Goal: Task Accomplishment & Management: Complete application form

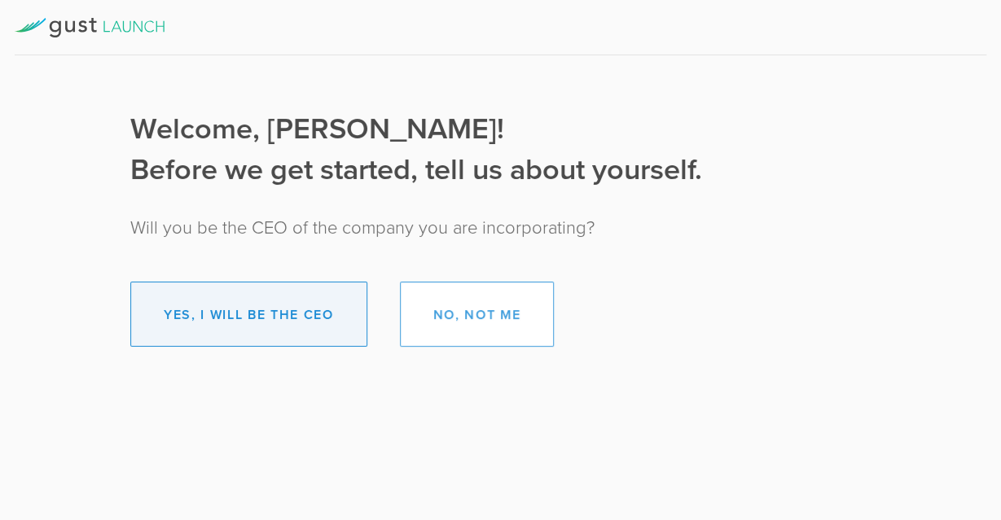
click at [258, 312] on button "Yes, I will be the CEO" at bounding box center [248, 314] width 237 height 65
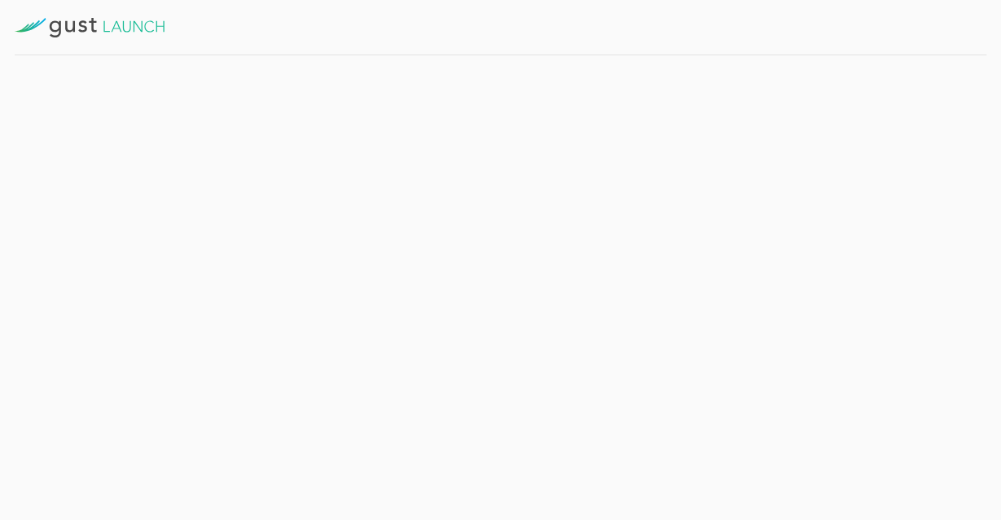
click at [411, 393] on button "Get Started" at bounding box center [419, 396] width 126 height 41
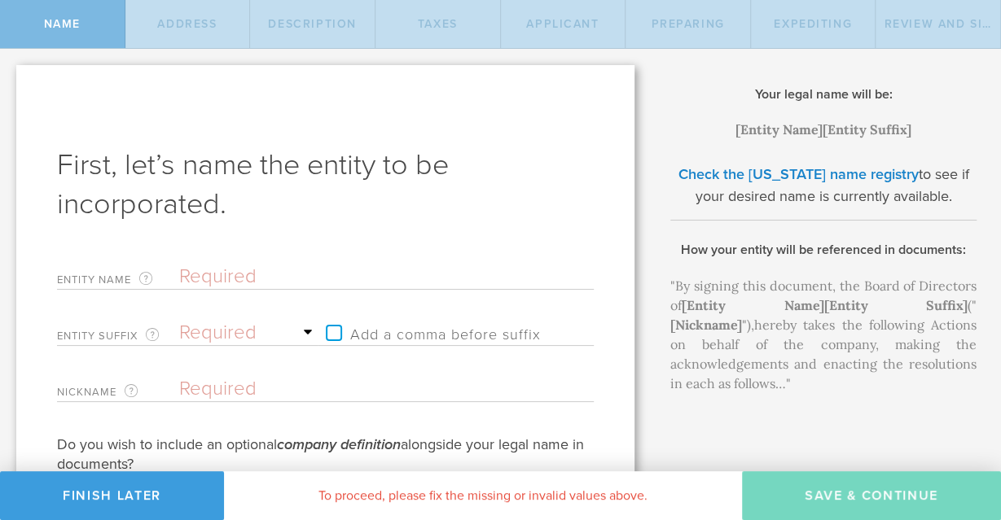
scroll to position [147, 0]
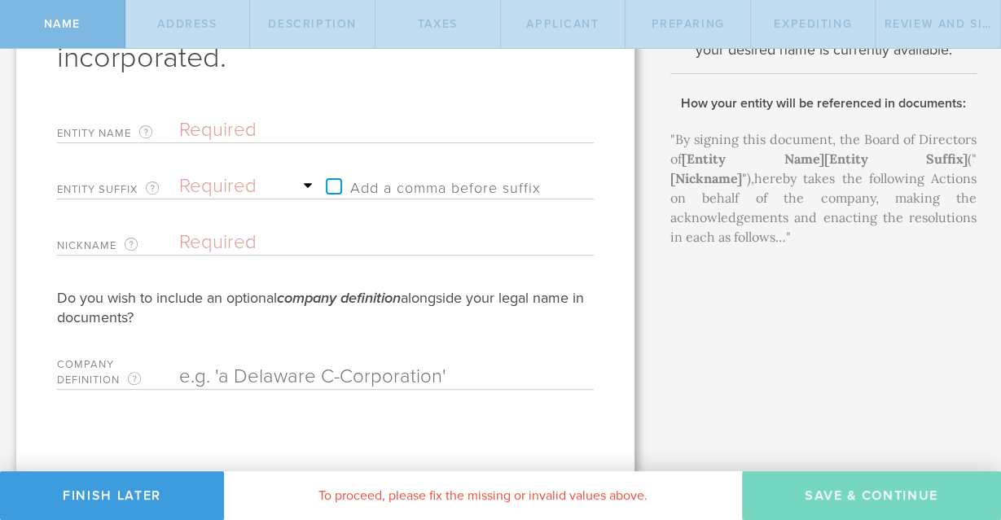
click at [191, 130] on input "text" at bounding box center [358, 130] width 358 height 24
type input "A"
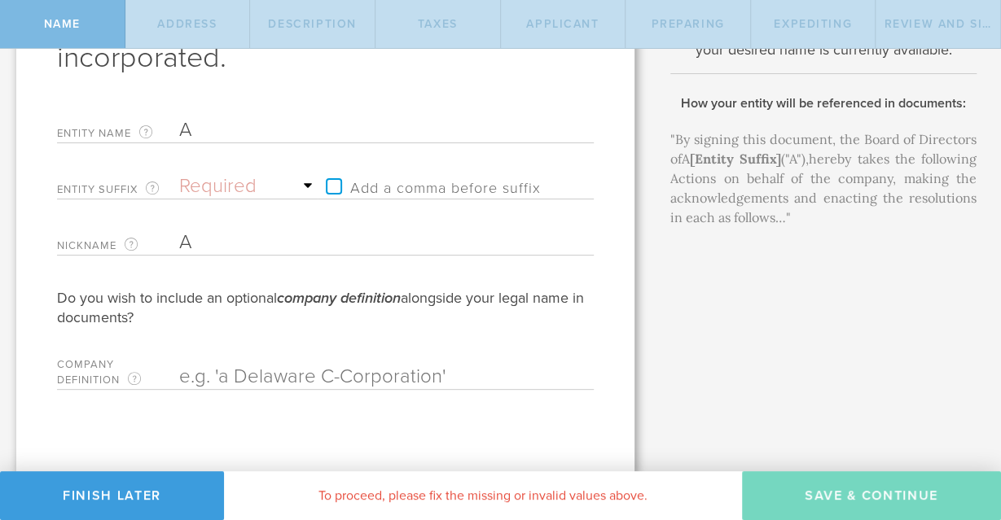
type input "AR"
type input "ARN"
type input "ARNA"
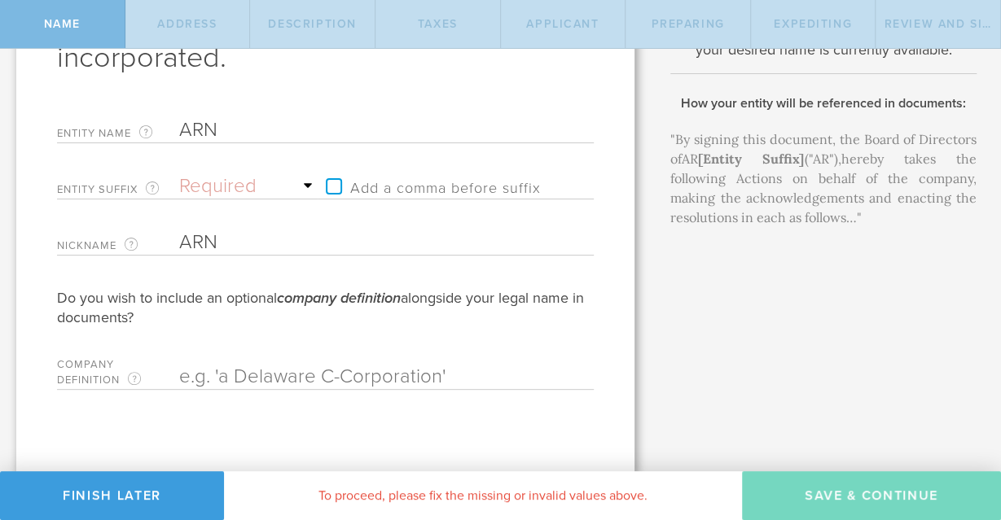
type input "ARNA"
type input "[PERSON_NAME]"
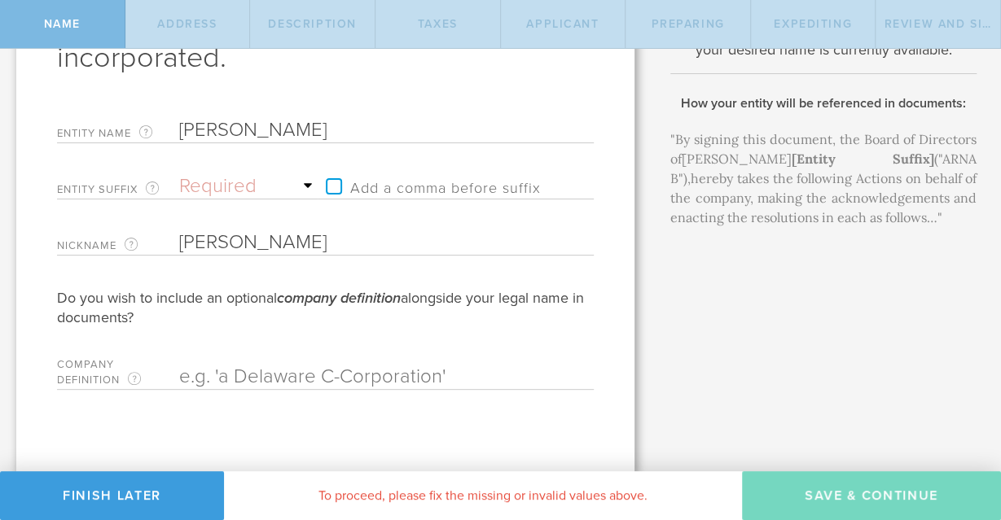
type input "ARNA Bi"
type input "ARNA Bio"
type input "ARNA Bios"
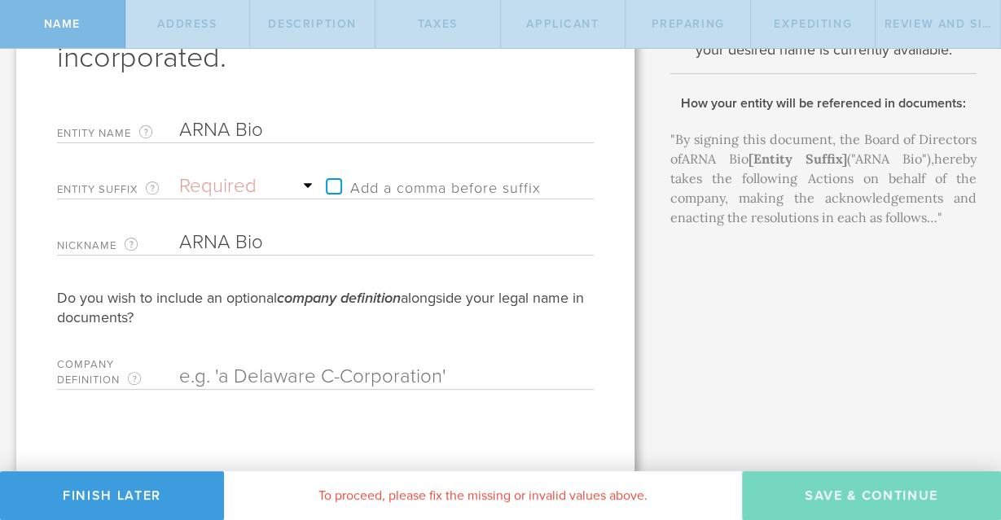
type input "ARNA Bios"
type input "ARNA Biosc"
type input "ARNA Biosci"
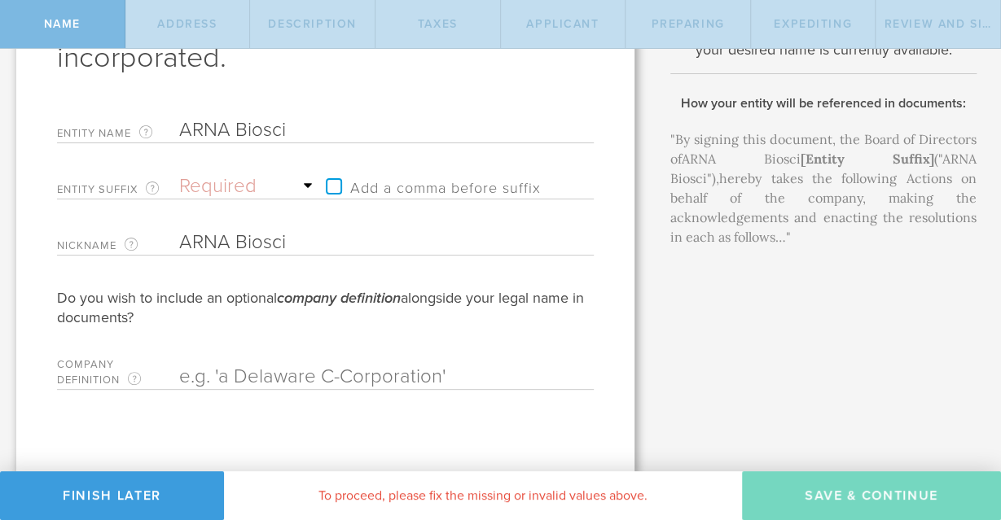
type input "ARNA Bioscie"
type input "ARNA Bioscien"
type input "ARNA Bioscienc"
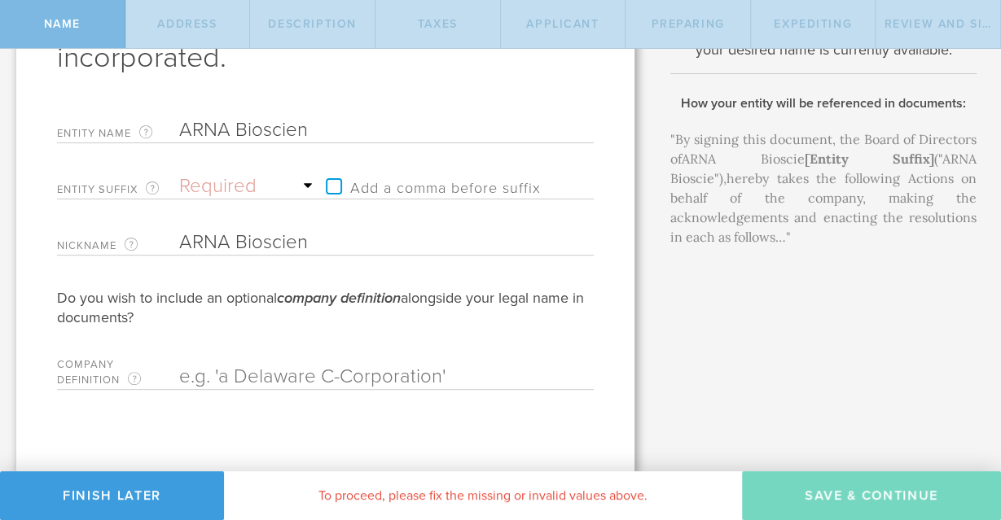
type input "ARNA Bioscienc"
type input "ARNA Bioscience"
type input "ARNA Biosciences"
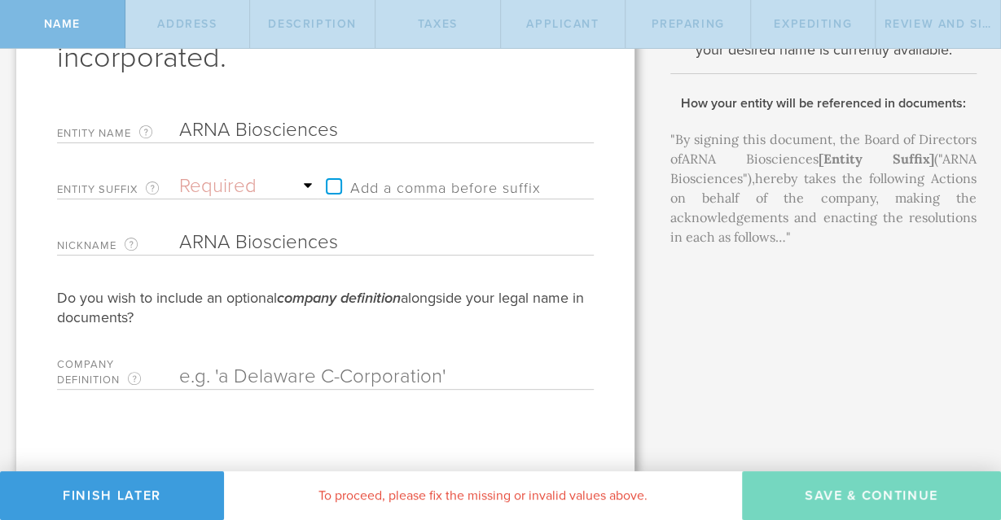
type input "ARNA Biosciences"
select select "inc."
click option "Inc." at bounding box center [0, 0] width 0 height 0
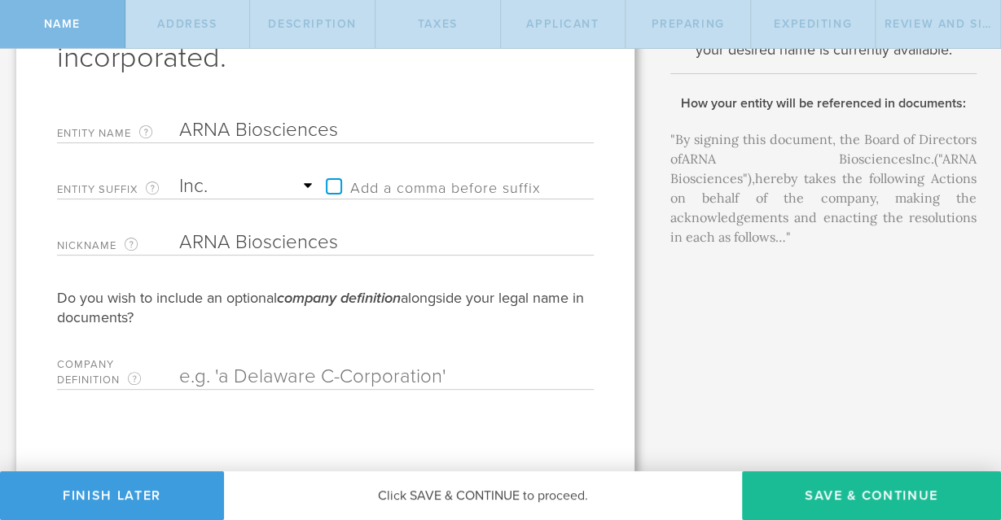
click at [332, 182] on label "Add a comma before suffix" at bounding box center [429, 186] width 223 height 24
click at [332, 182] on input "Add a comma before suffix" at bounding box center [391, 178] width 146 height 24
checkbox input "true"
click at [224, 377] on input "text" at bounding box center [358, 377] width 358 height 24
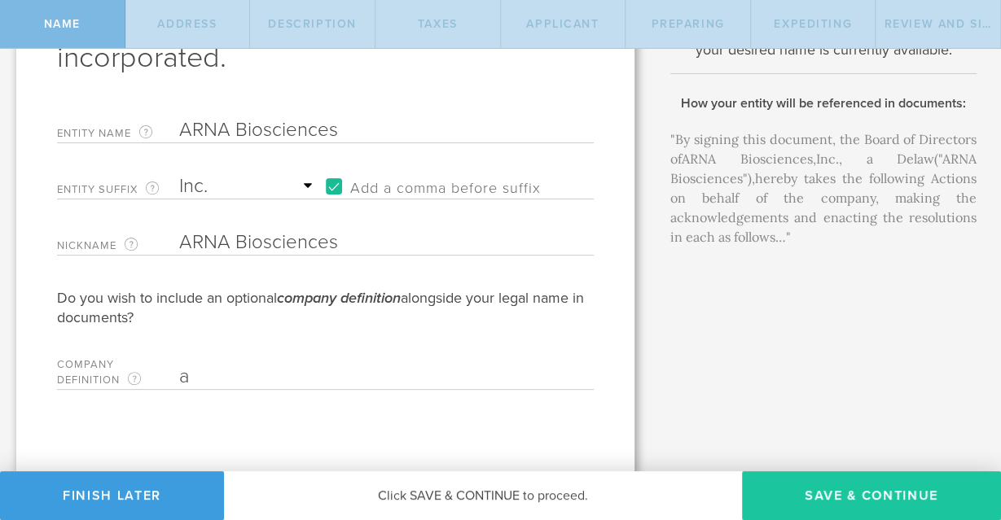
type input "a"
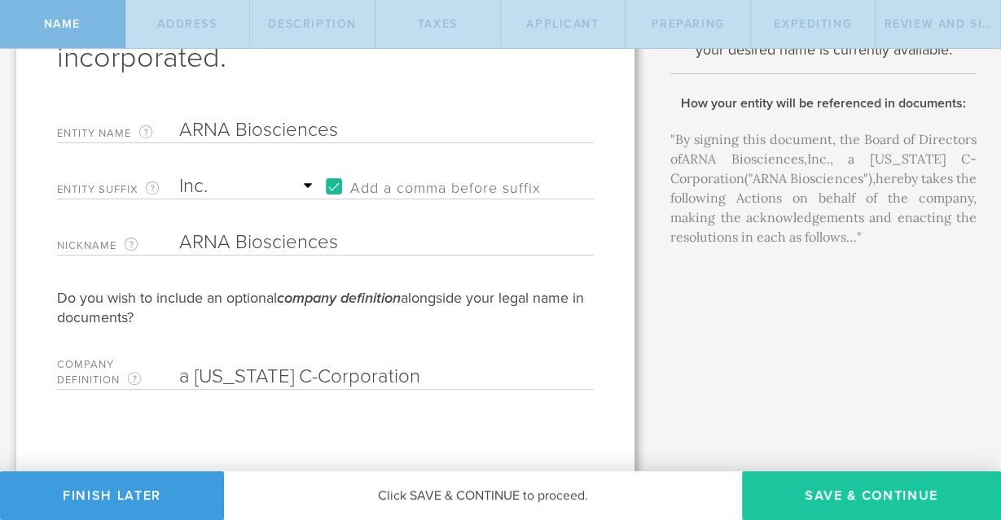
type input "a [US_STATE] C-Corporation"
click at [850, 494] on button "Save & Continue" at bounding box center [871, 496] width 259 height 49
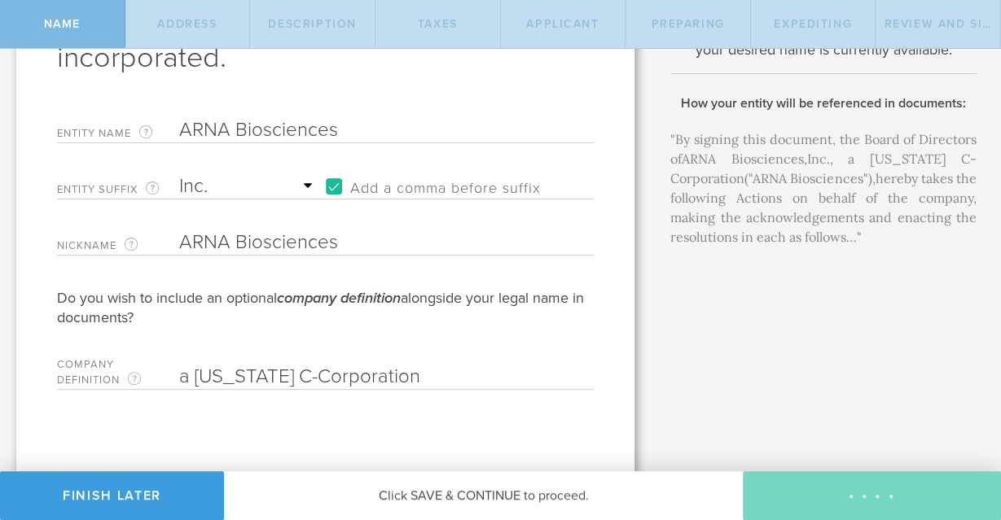
checkbox input "true"
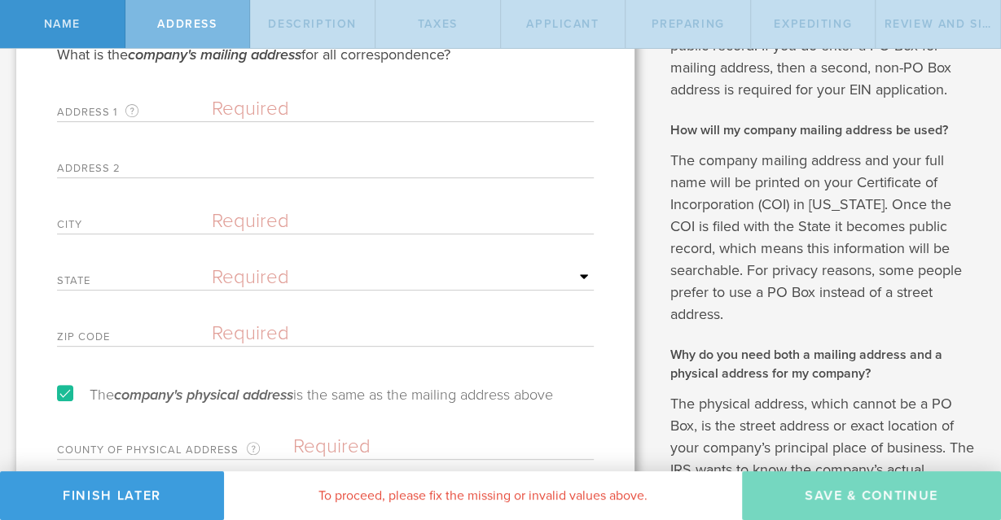
scroll to position [0, 0]
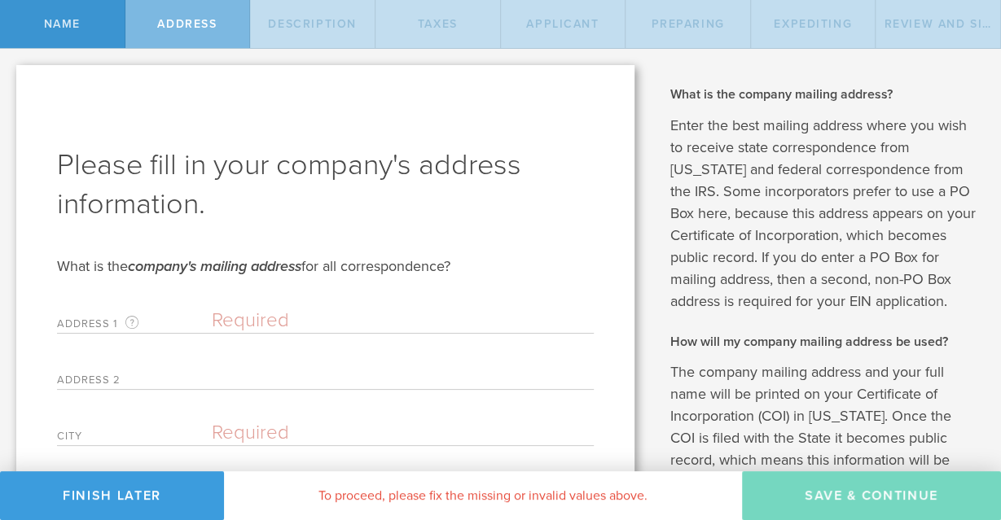
click at [213, 325] on input "text" at bounding box center [403, 321] width 382 height 24
type input "[STREET_ADDRESS][PERSON_NAME]"
click at [213, 378] on input "text" at bounding box center [403, 377] width 382 height 24
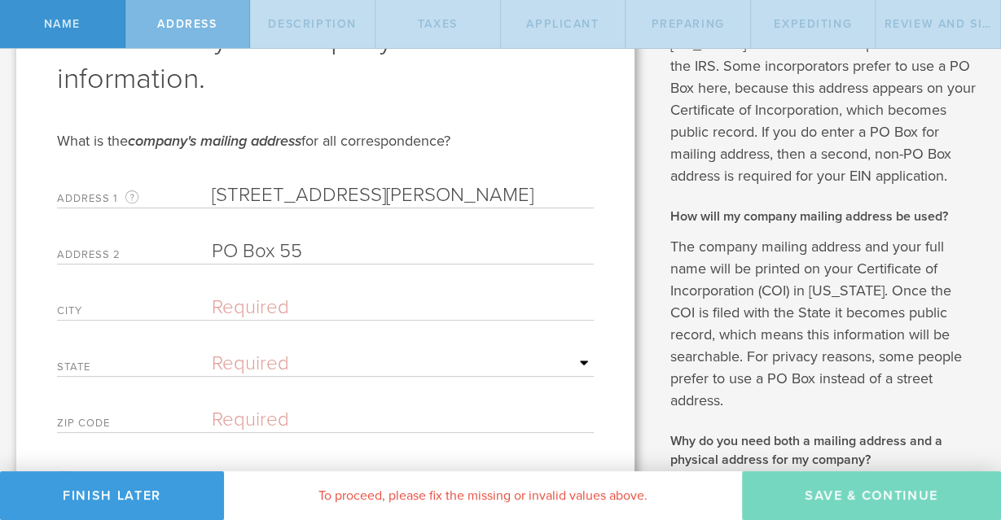
scroll to position [212, 0]
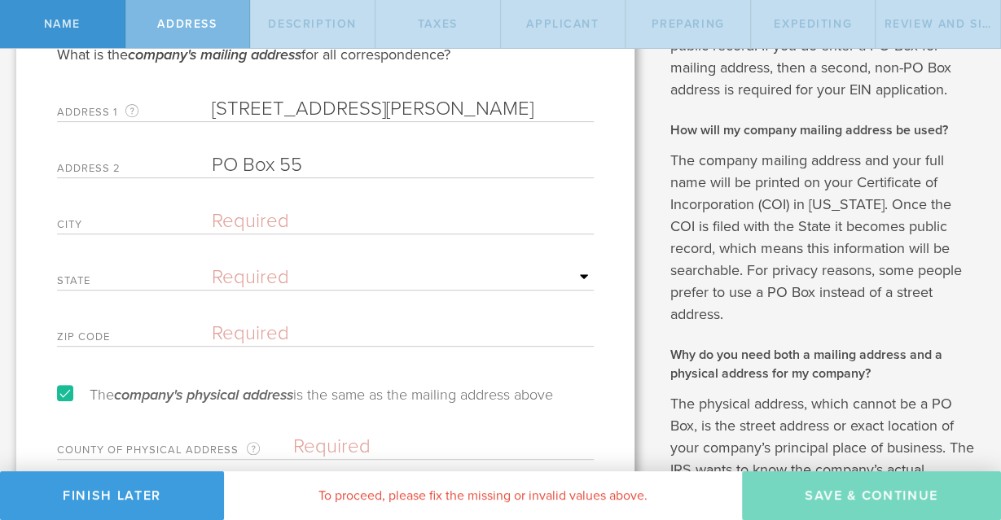
type input "PO Box 55"
checkbox input "false"
click at [218, 229] on input "text" at bounding box center [403, 221] width 382 height 24
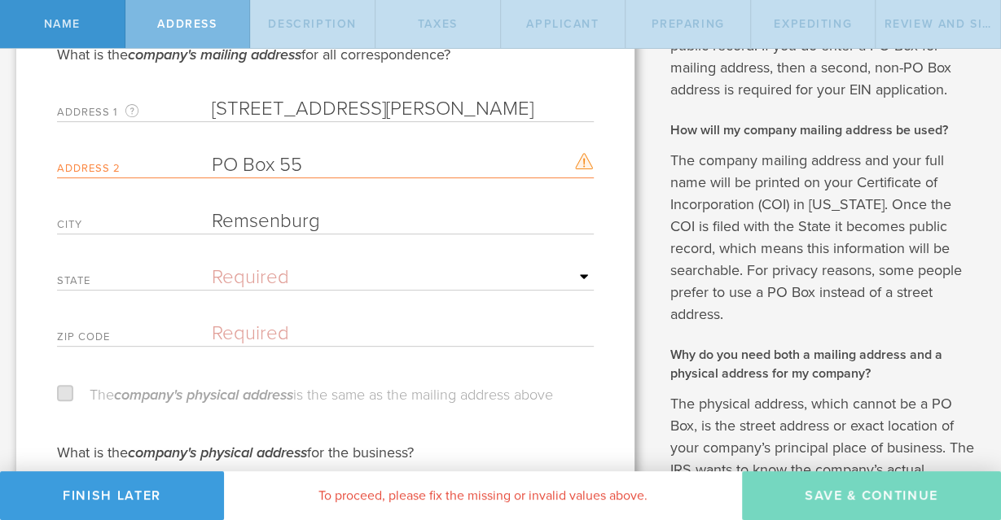
type input "Remsenburg"
click at [212, 266] on select "Required [US_STATE] [US_STATE] [US_STATE] [US_STATE] [US_STATE] [US_STATE] [US_…" at bounding box center [403, 278] width 382 height 24
select select "NY"
click option "[US_STATE]" at bounding box center [0, 0] width 0 height 0
click at [235, 336] on input "text" at bounding box center [403, 334] width 382 height 24
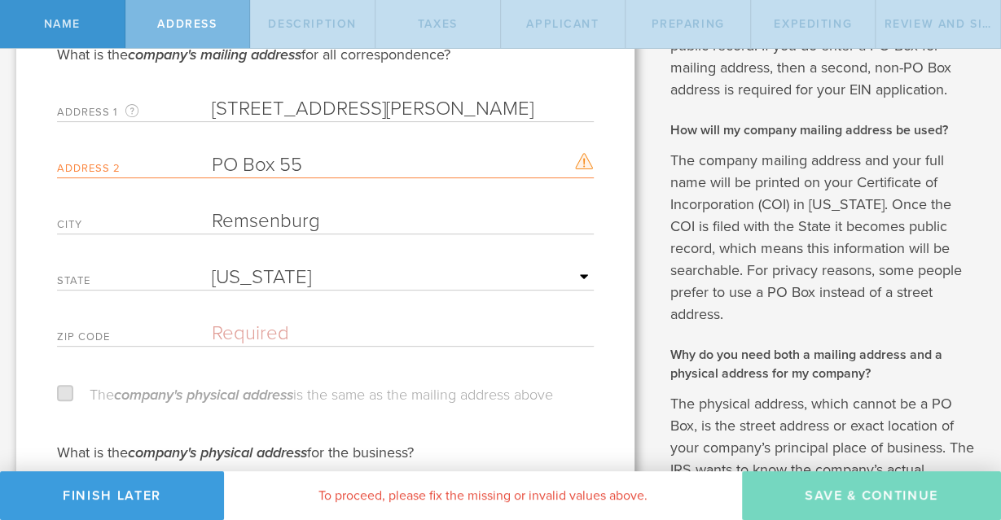
click at [217, 335] on input "text" at bounding box center [403, 334] width 382 height 24
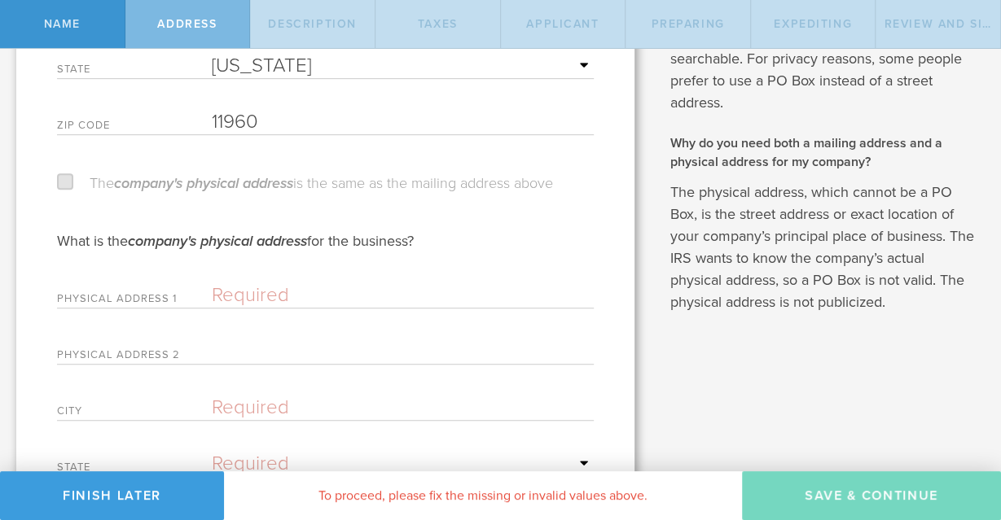
scroll to position [622, 0]
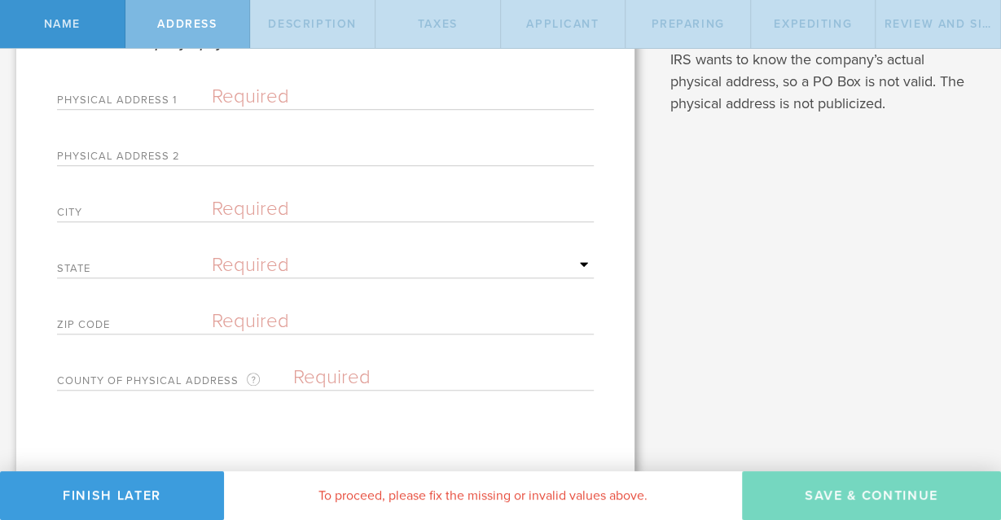
type input "11960"
click at [215, 94] on input "text" at bounding box center [403, 97] width 382 height 24
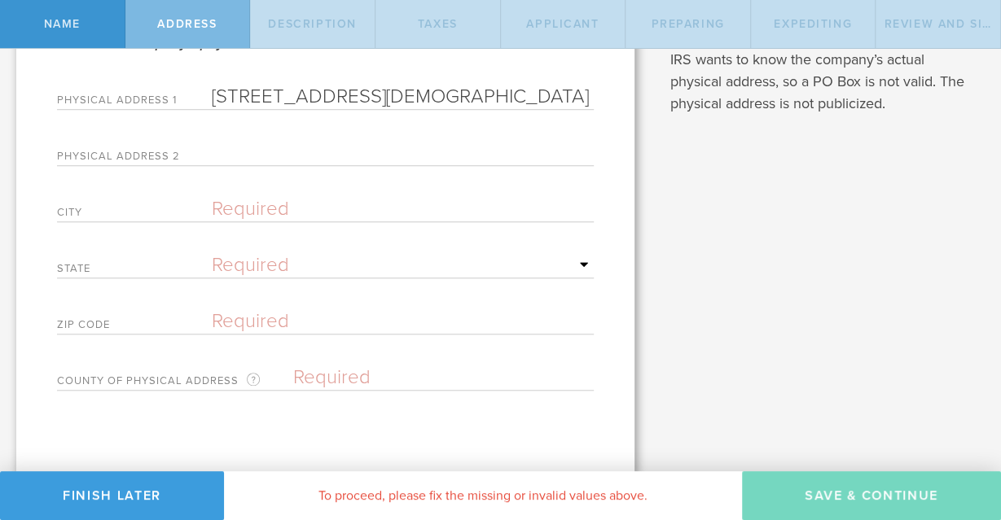
type input "[STREET_ADDRESS][DEMOGRAPHIC_DATA]"
click at [215, 206] on input "text" at bounding box center [403, 209] width 382 height 24
type input "Bothell"
click at [212, 253] on select "Required [US_STATE] [US_STATE] [US_STATE] [US_STATE] [US_STATE] [US_STATE] [US_…" at bounding box center [403, 265] width 382 height 24
select select "WA"
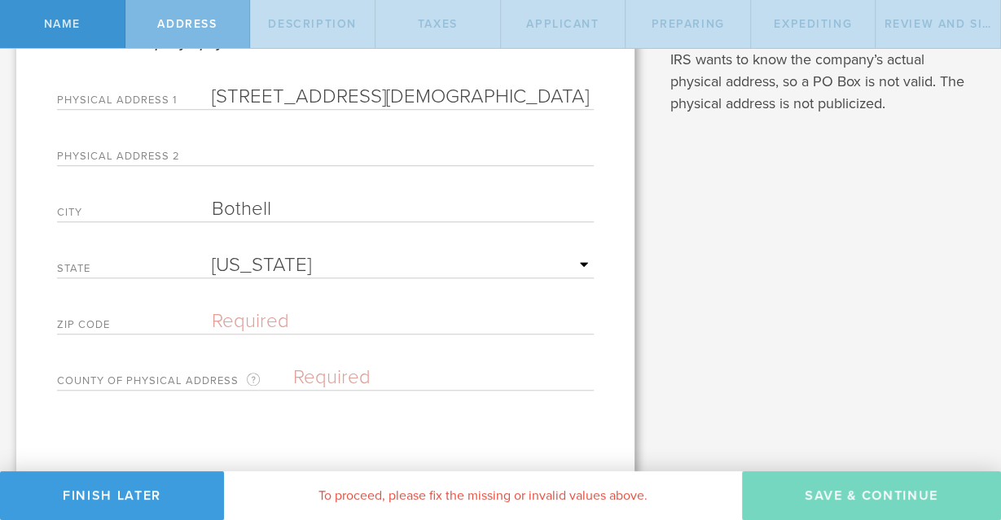
click option "[US_STATE]" at bounding box center [0, 0] width 0 height 0
click at [213, 318] on input "text" at bounding box center [403, 322] width 382 height 24
type input "98012"
click at [296, 371] on input "text" at bounding box center [443, 378] width 301 height 24
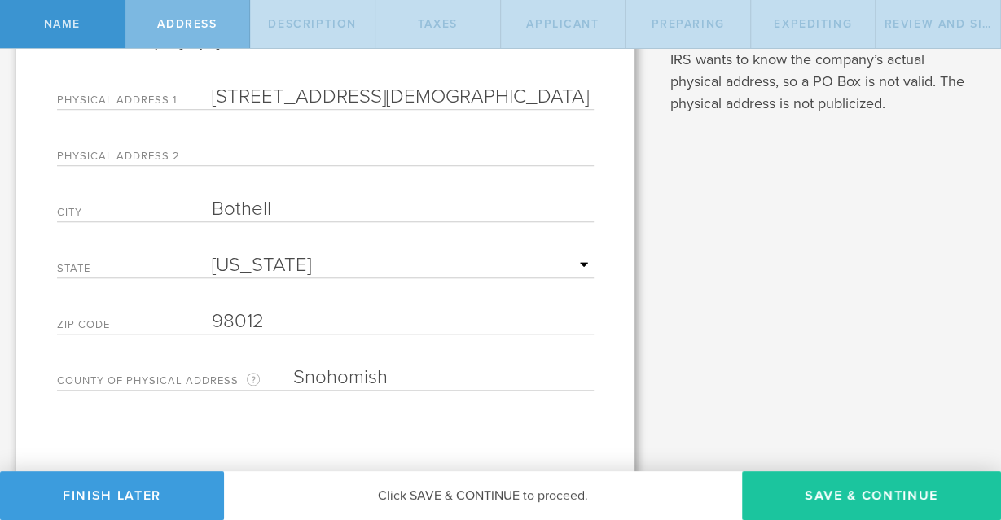
type input "Snohomish"
click at [867, 496] on button "Save & Continue" at bounding box center [871, 496] width 259 height 49
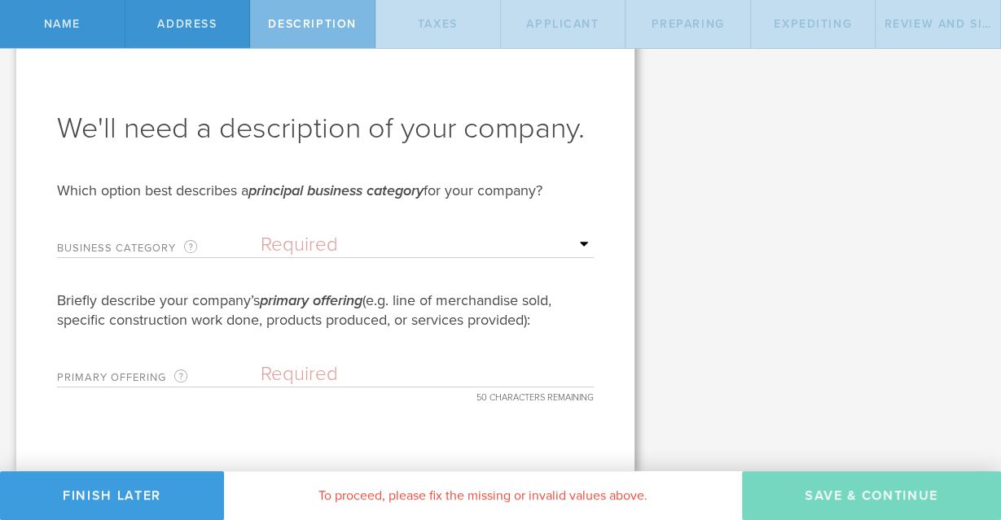
scroll to position [0, 0]
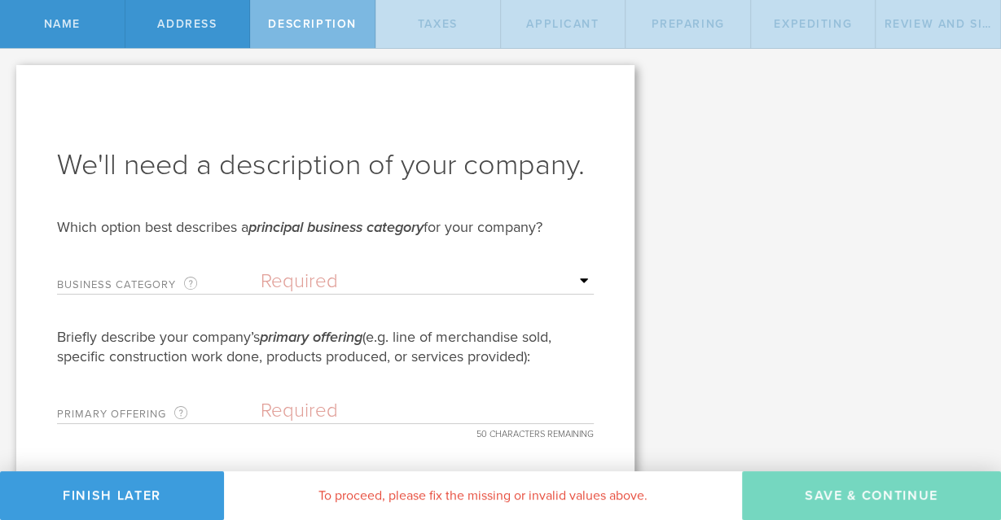
click at [261, 270] on select "Required Accommodation & food service Construction Finance & insurance Health c…" at bounding box center [427, 282] width 333 height 24
select select "other"
click option "Other" at bounding box center [0, 0] width 0 height 0
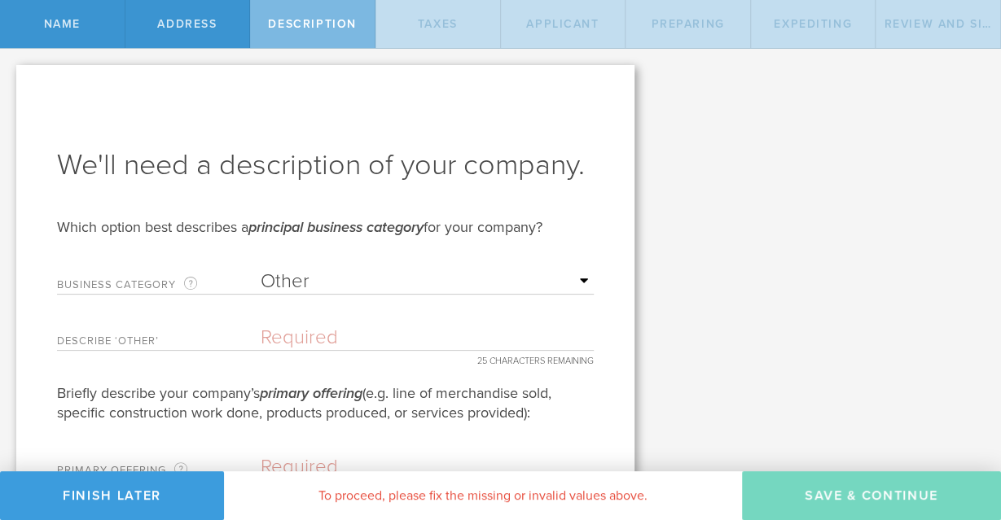
click at [263, 340] on input "text" at bounding box center [427, 338] width 333 height 24
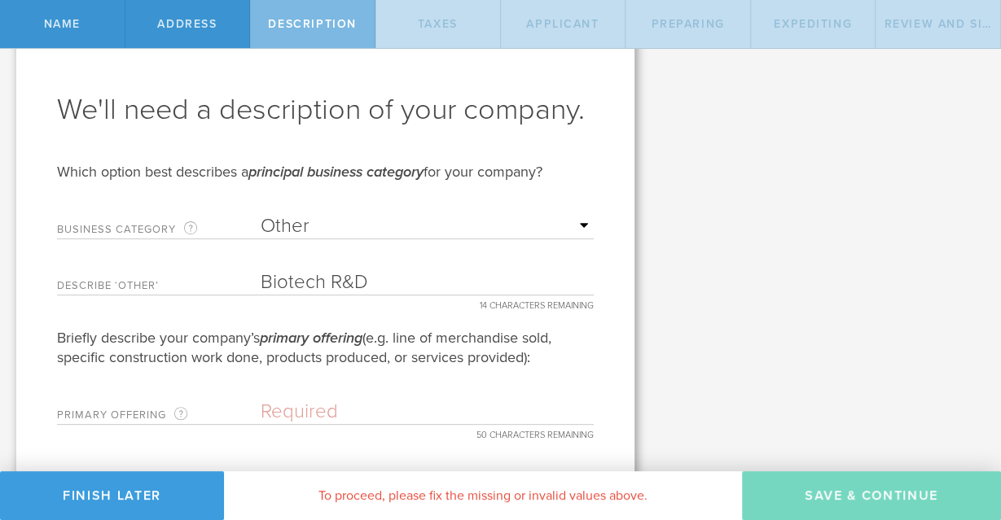
scroll to position [91, 0]
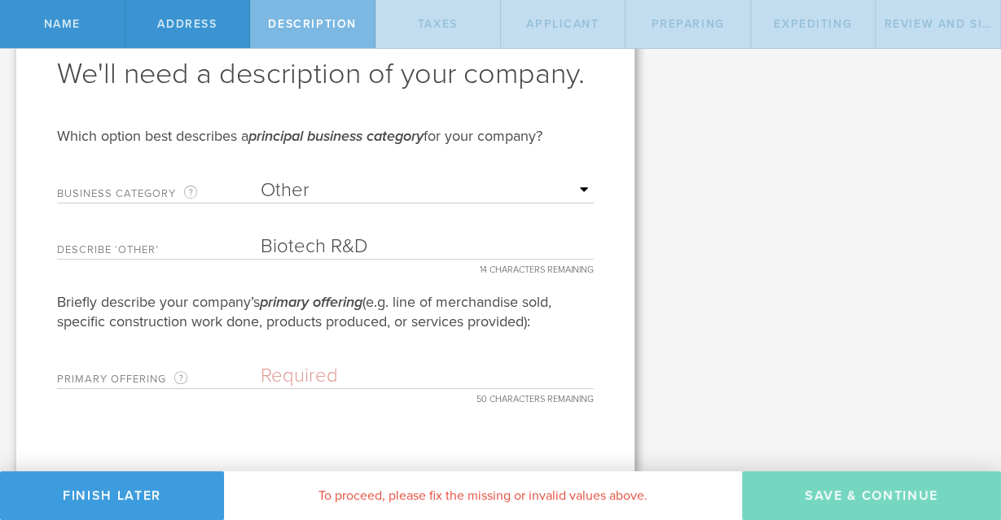
click at [367, 248] on input "Biotech R&D" at bounding box center [427, 247] width 333 height 24
type input "Biotechnology"
click at [265, 374] on input "text" at bounding box center [427, 376] width 333 height 24
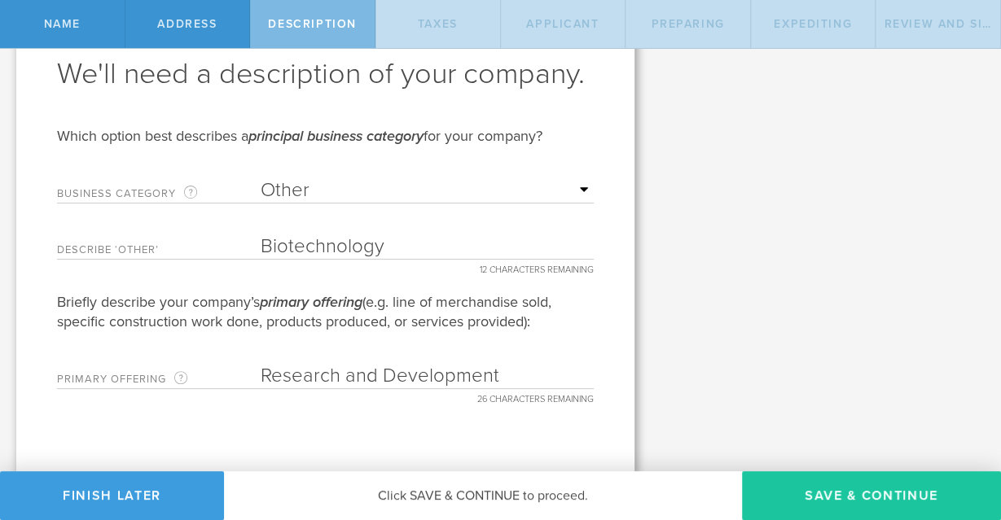
type input "Research and Development"
click at [863, 493] on button "Save & Continue" at bounding box center [871, 496] width 259 height 49
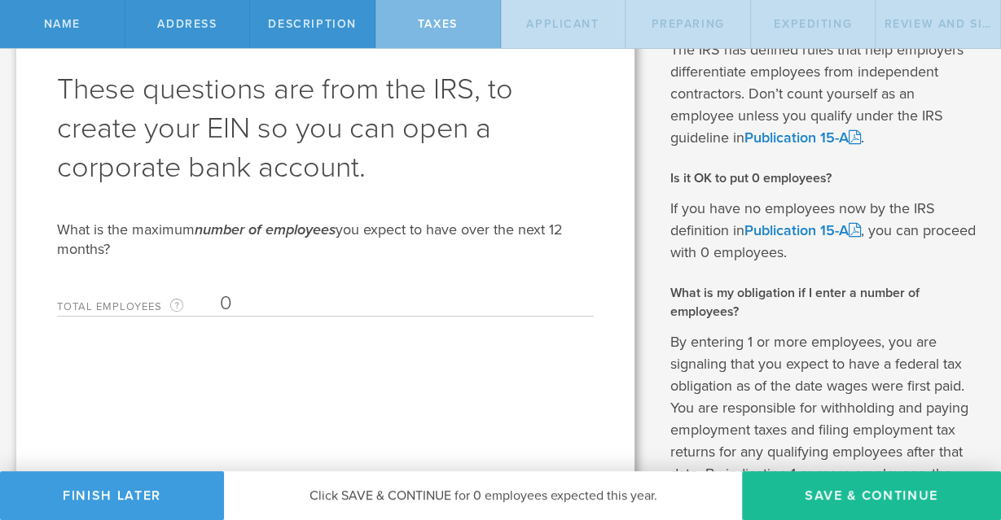
scroll to position [0, 0]
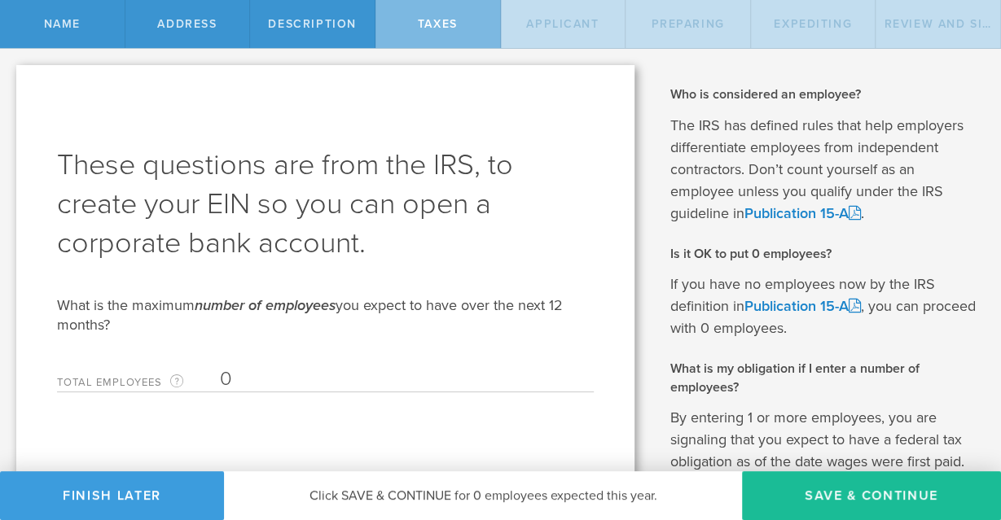
click at [222, 380] on input "0" at bounding box center [403, 379] width 366 height 24
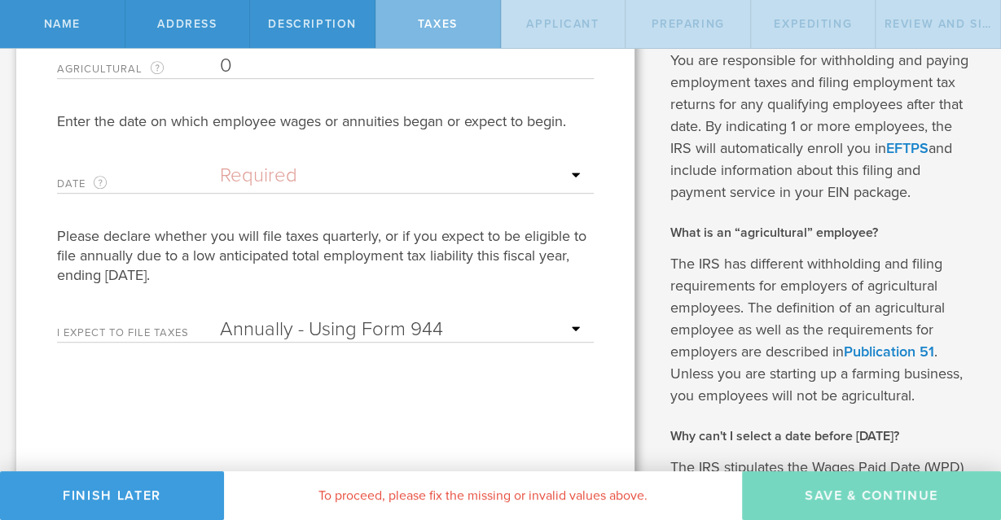
scroll to position [212, 0]
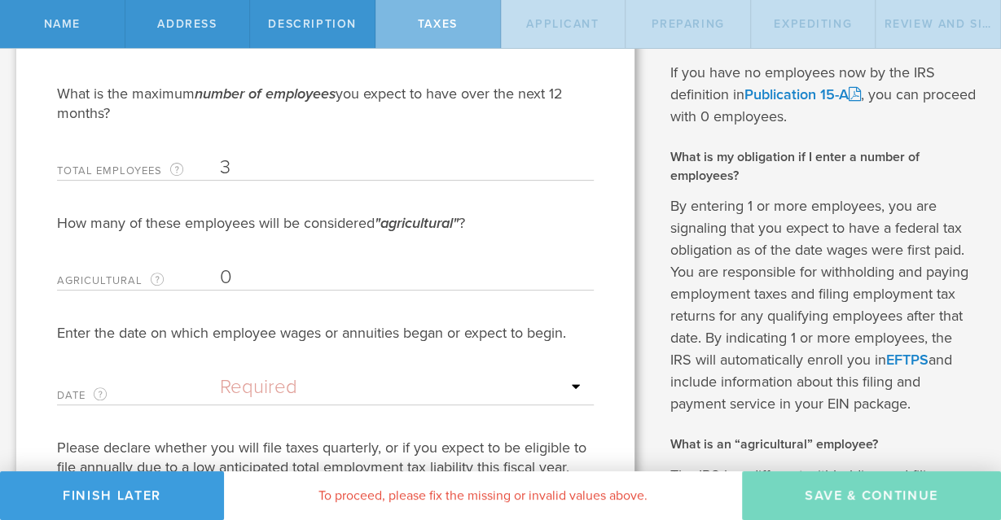
type input "3"
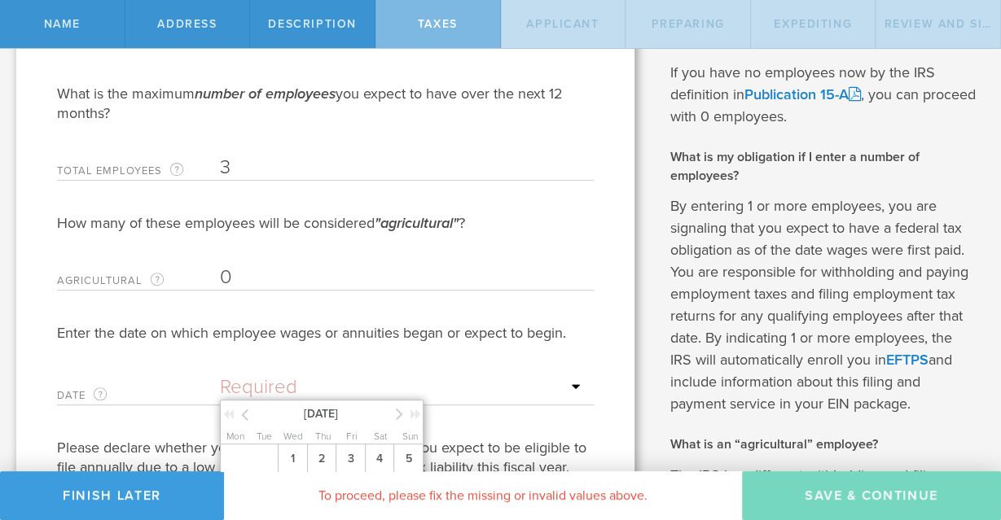
click at [575, 385] on input "text" at bounding box center [403, 388] width 366 height 24
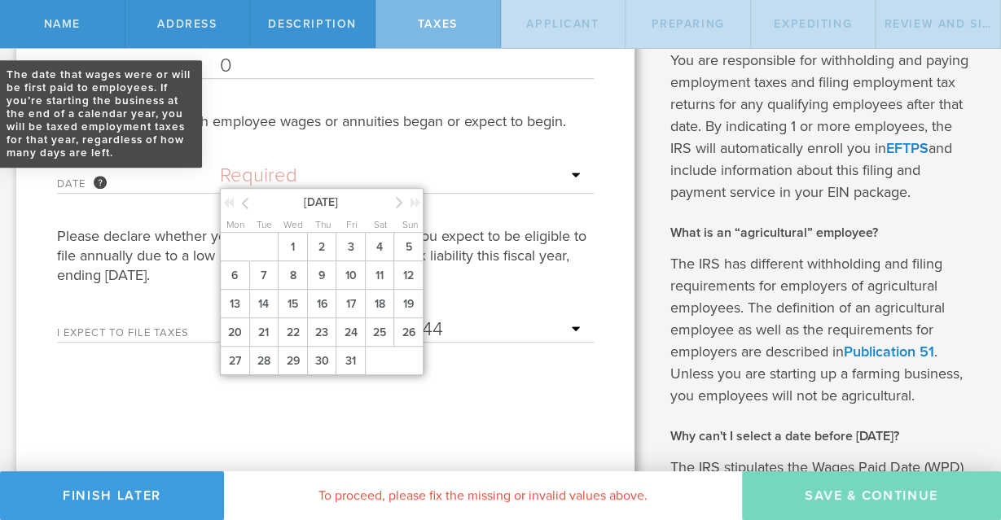
click at [100, 182] on div "The date that wages were or will be first paid to employees. If you’re starting…" at bounding box center [100, 182] width 13 height 13
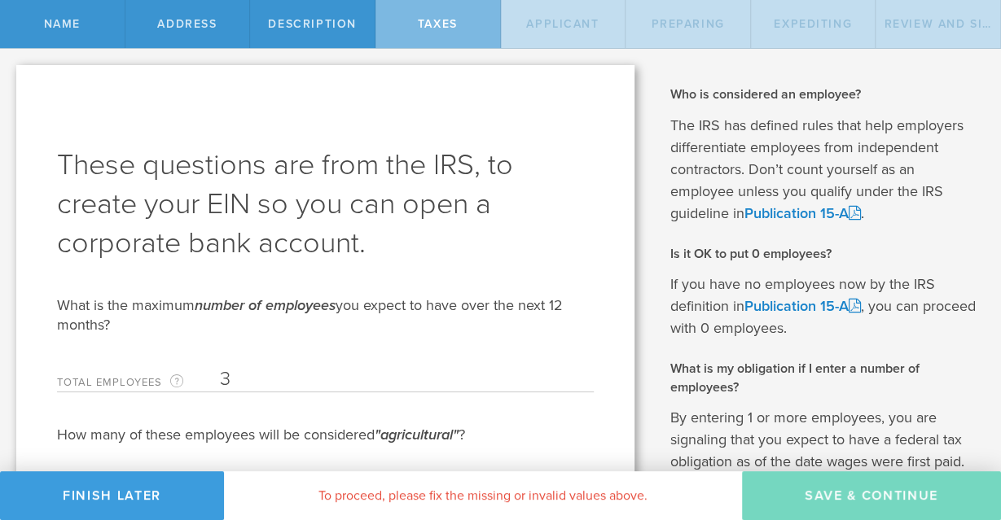
scroll to position [212, 0]
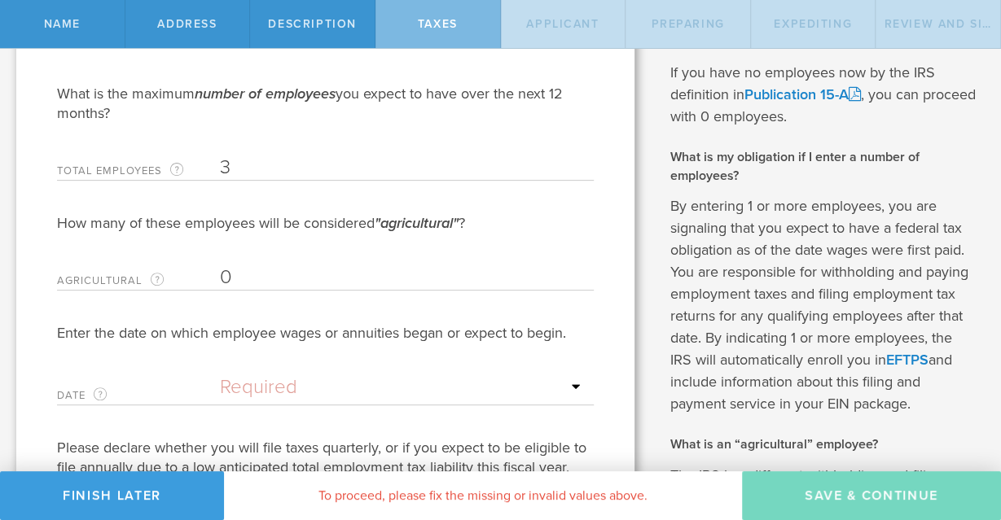
click at [231, 174] on input "3" at bounding box center [403, 168] width 366 height 24
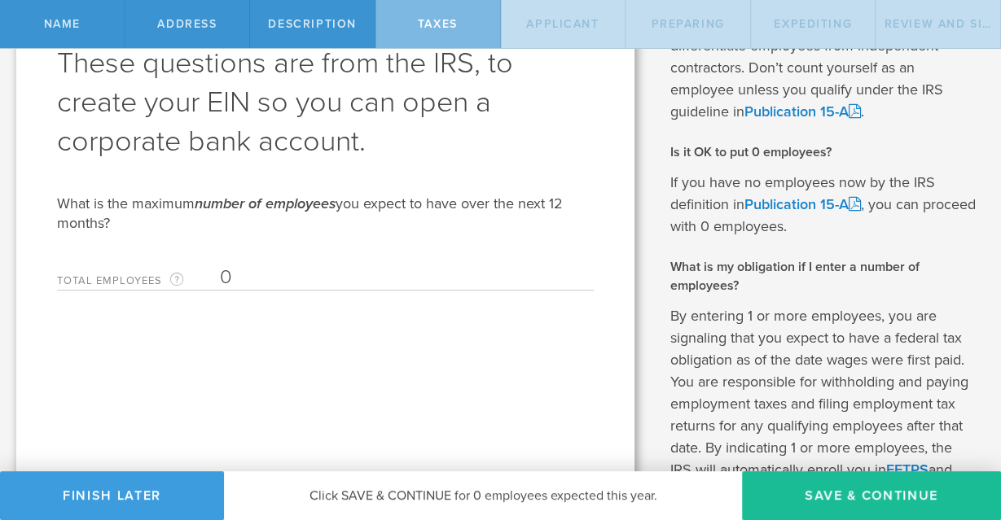
scroll to position [40, 0]
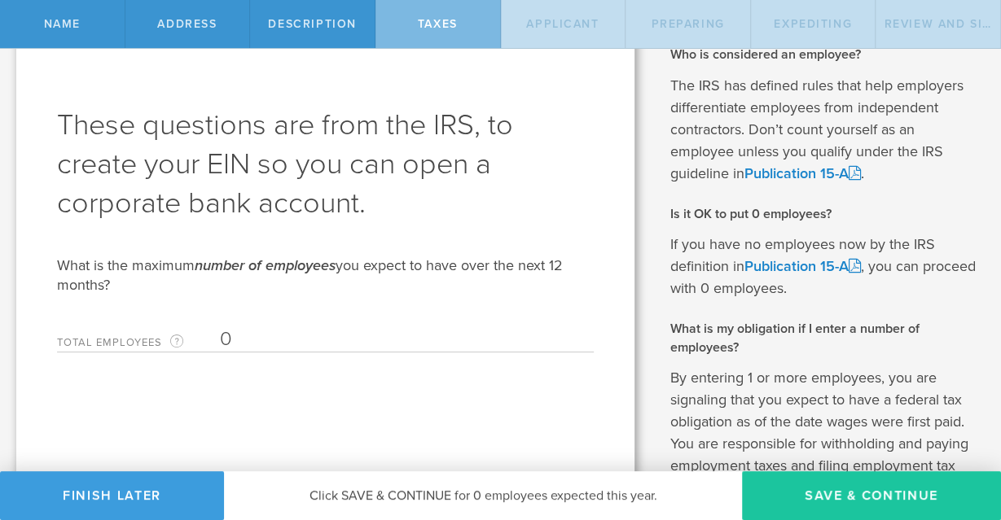
type input "0"
click at [863, 494] on button "Save & Continue" at bounding box center [871, 496] width 259 height 49
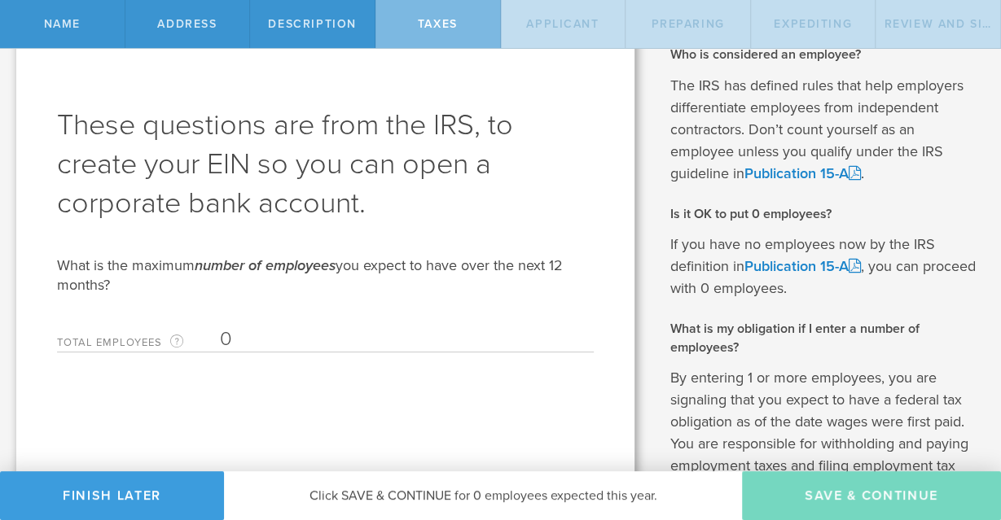
type input "CEO"
select select "US"
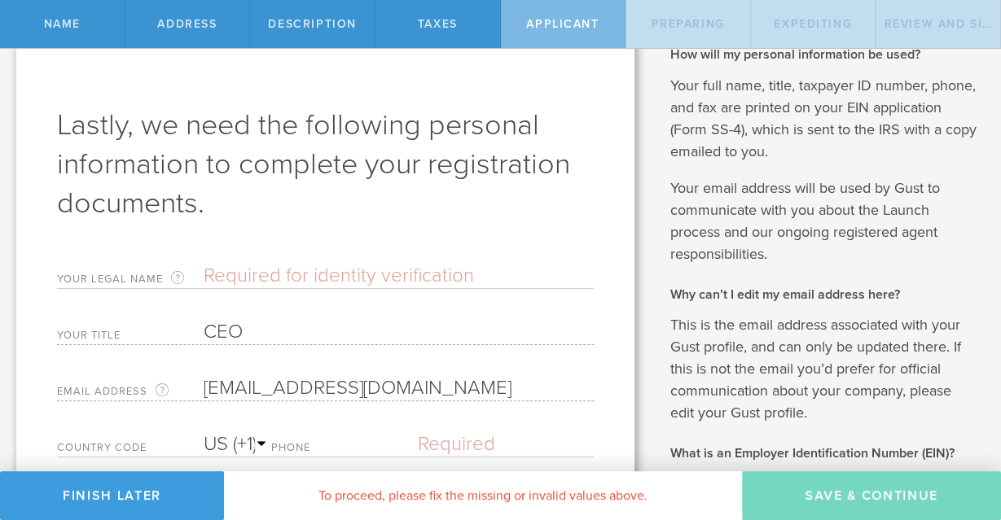
scroll to position [0, 0]
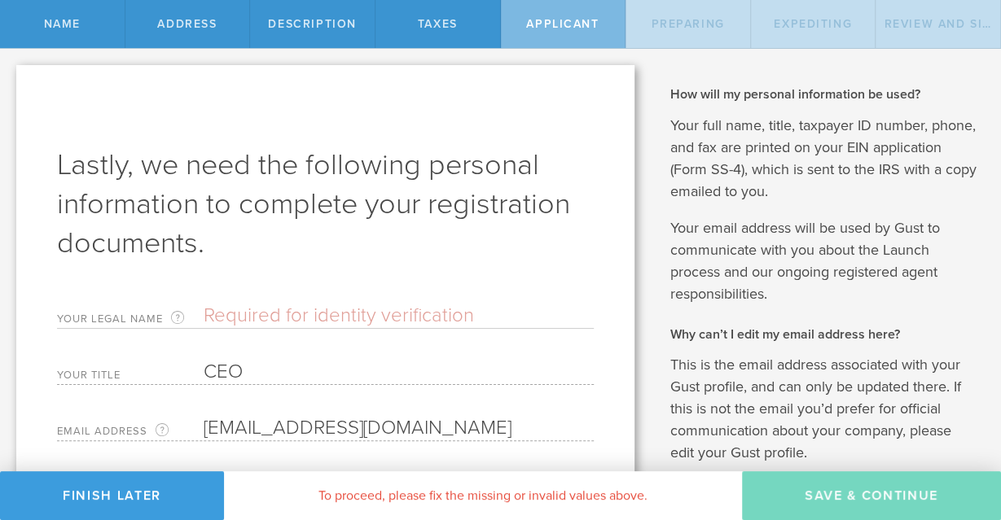
click at [214, 316] on input "text" at bounding box center [399, 316] width 390 height 24
click at [248, 314] on input "[PERSON_NAME]" at bounding box center [399, 316] width 390 height 24
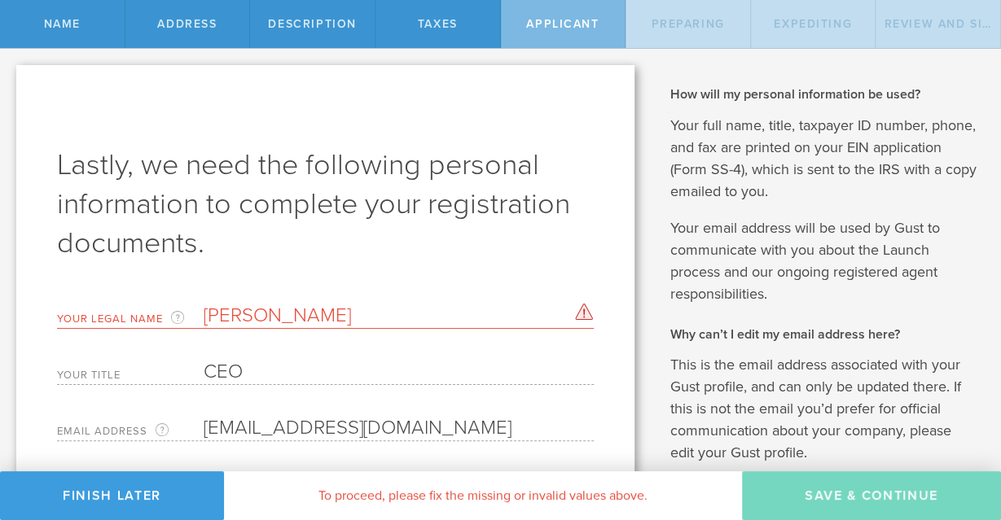
click at [396, 333] on form "Lastly, we need the following personal information to complete your registratio…" at bounding box center [325, 430] width 537 height 569
click at [266, 317] on input "[PERSON_NAME]" at bounding box center [399, 316] width 390 height 24
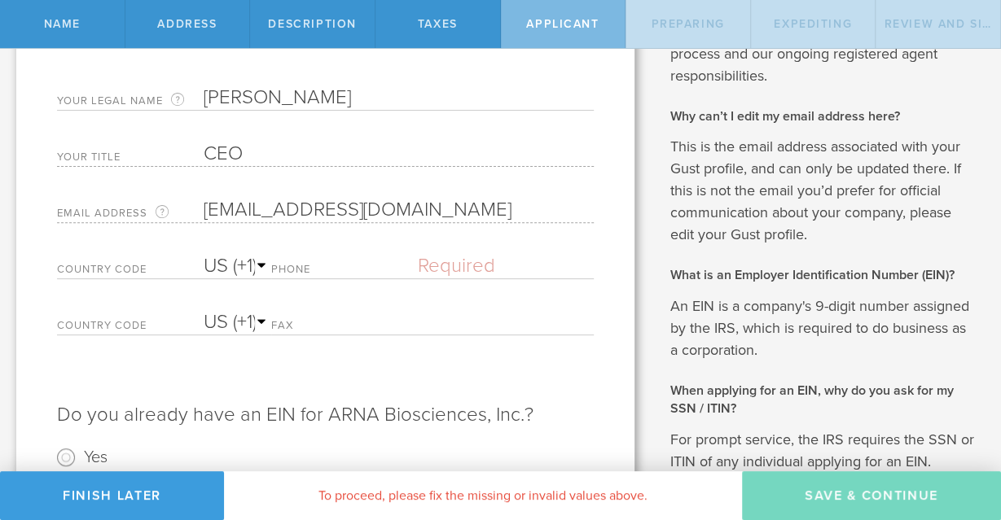
scroll to position [212, 0]
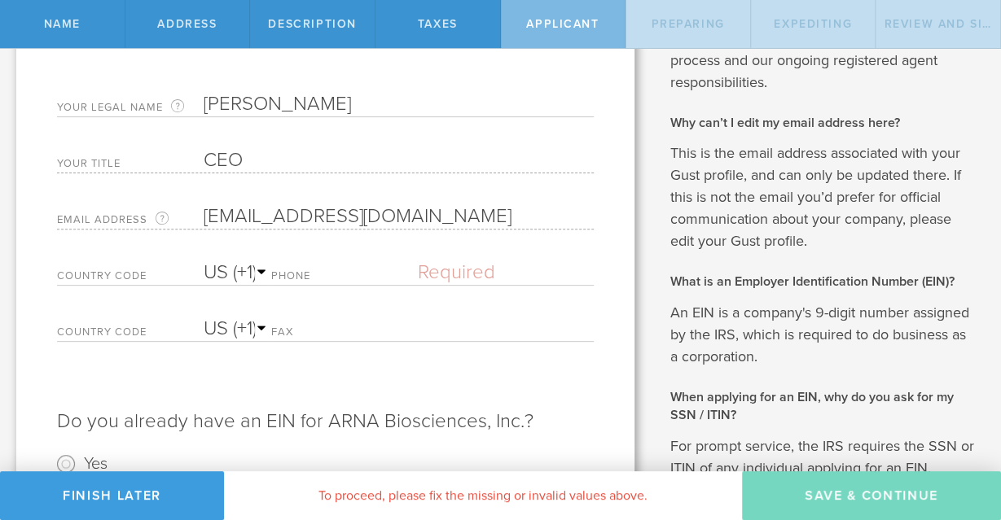
type input "[PERSON_NAME]"
click at [271, 275] on label "Phone" at bounding box center [344, 278] width 147 height 14
click at [204, 261] on select "AC (+247) AD (+376) AE (+971) AF (+93) AG (+1) AI (+1) AL (+355) AM (+374) AO (…" at bounding box center [238, 273] width 68 height 24
click at [253, 270] on select "AC (+247) AD (+376) AE (+971) AF (+93) AG (+1) AI (+1) AL (+355) AM (+374) AO (…" at bounding box center [238, 273] width 68 height 24
click at [272, 273] on label "Phone" at bounding box center [344, 278] width 147 height 14
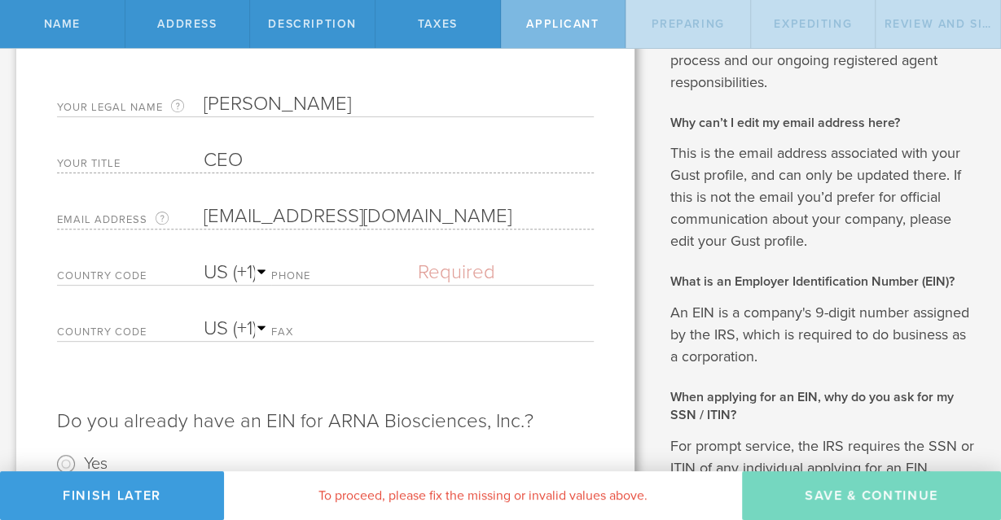
click at [410, 273] on label "Phone" at bounding box center [344, 278] width 147 height 14
click at [282, 273] on label "Phone" at bounding box center [344, 278] width 147 height 14
click at [204, 261] on select "AC (+247) AD (+376) AE (+971) AF (+93) AG (+1) AI (+1) AL (+355) AM (+374) AO (…" at bounding box center [238, 273] width 68 height 24
click option "US (+1)" at bounding box center [0, 0] width 0 height 0
click at [450, 276] on input "text" at bounding box center [506, 273] width 176 height 24
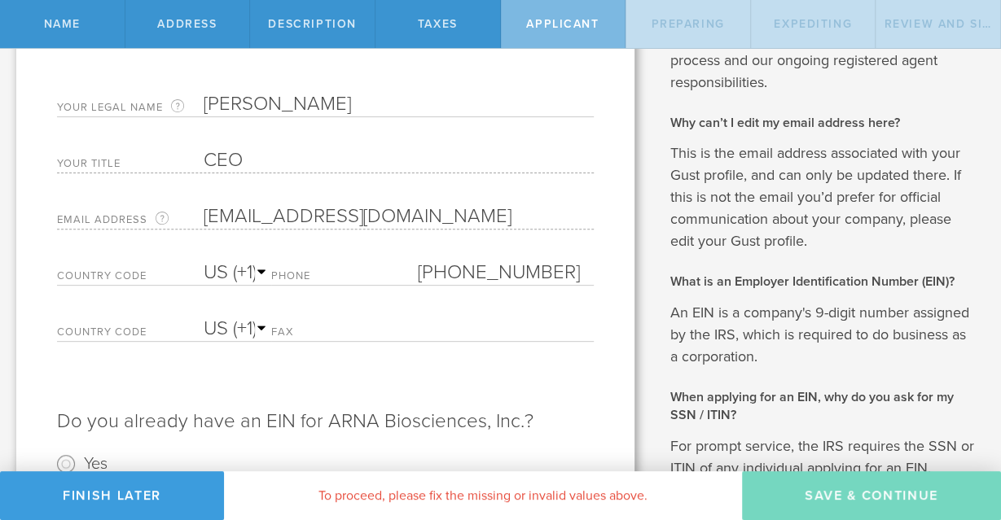
scroll to position [424, 0]
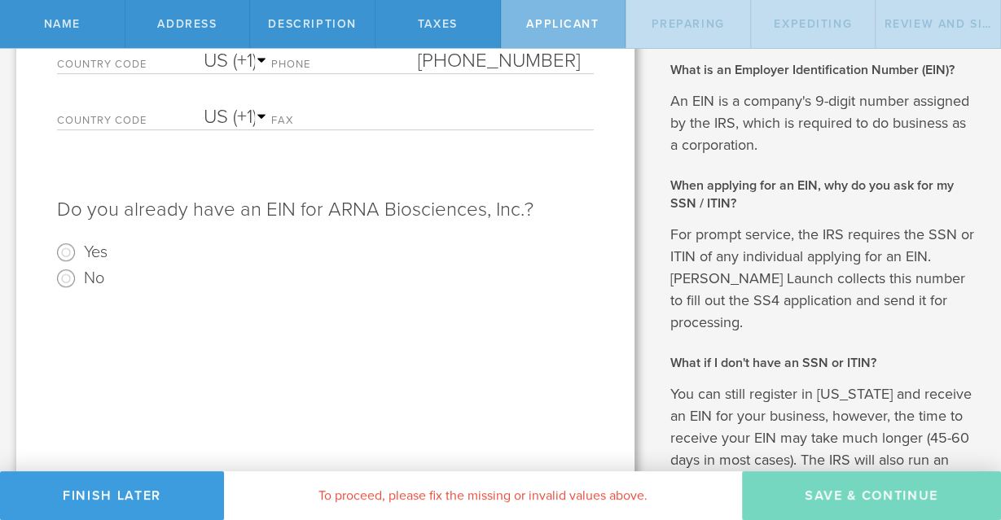
type input "[PHONE_NUMBER]"
click at [68, 276] on input "No" at bounding box center [66, 279] width 26 height 26
radio input "true"
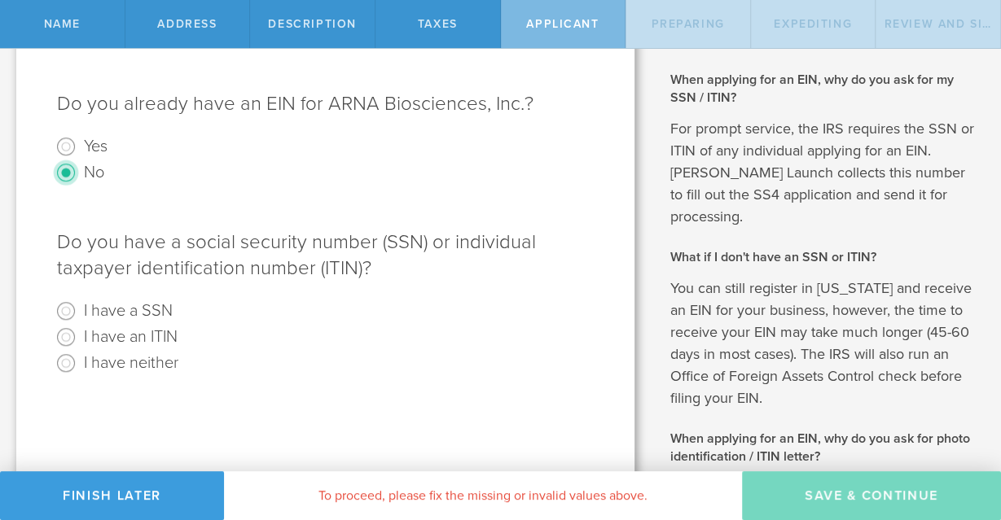
scroll to position [635, 0]
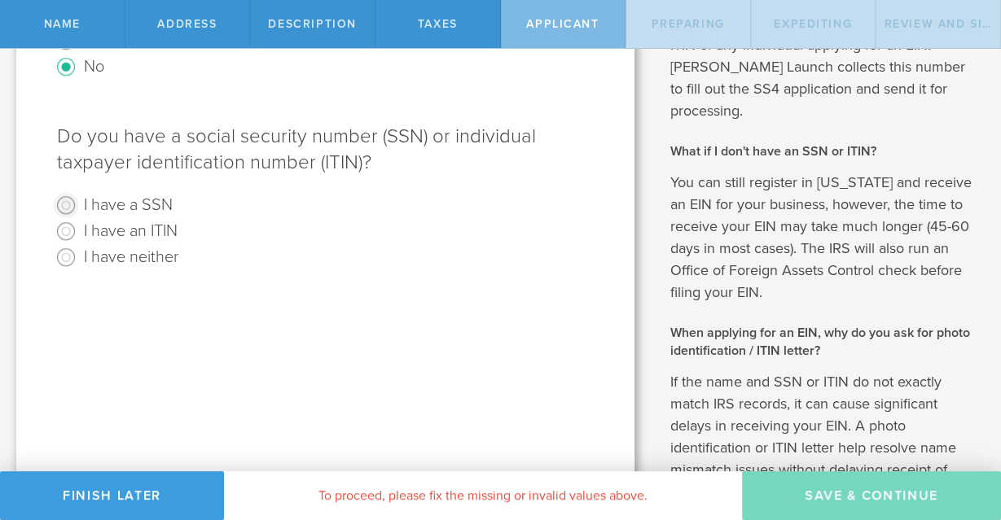
click at [68, 206] on input "I have a SSN" at bounding box center [66, 205] width 26 height 26
radio input "true"
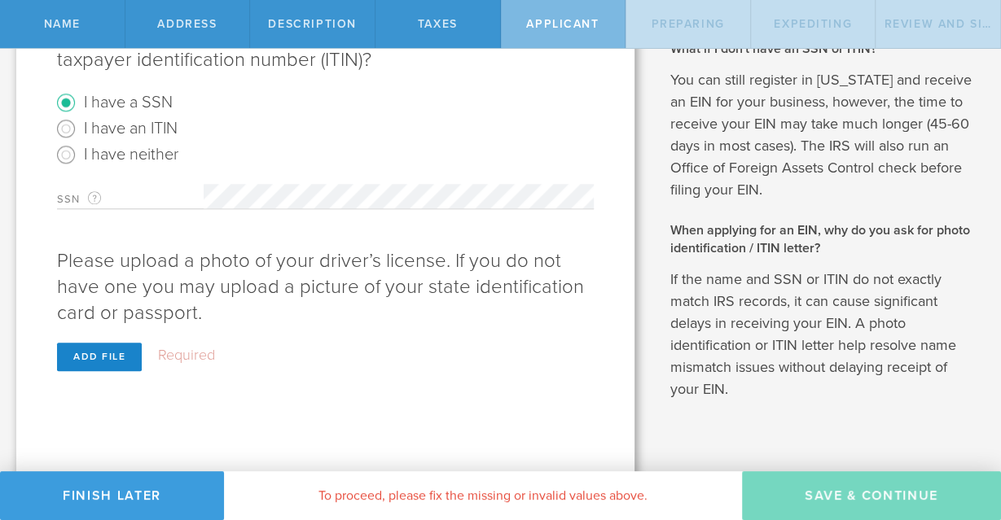
scroll to position [740, 0]
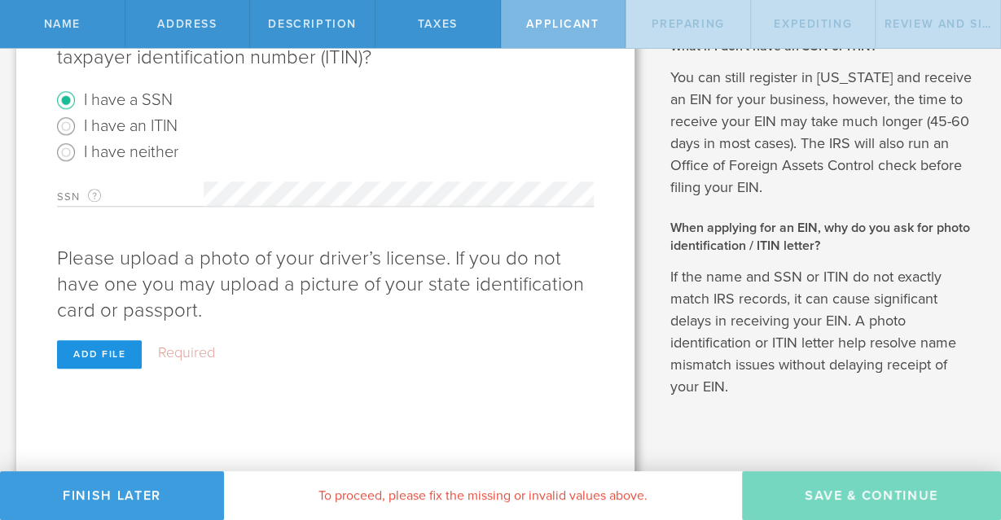
click at [101, 353] on div "Add file" at bounding box center [99, 354] width 85 height 29
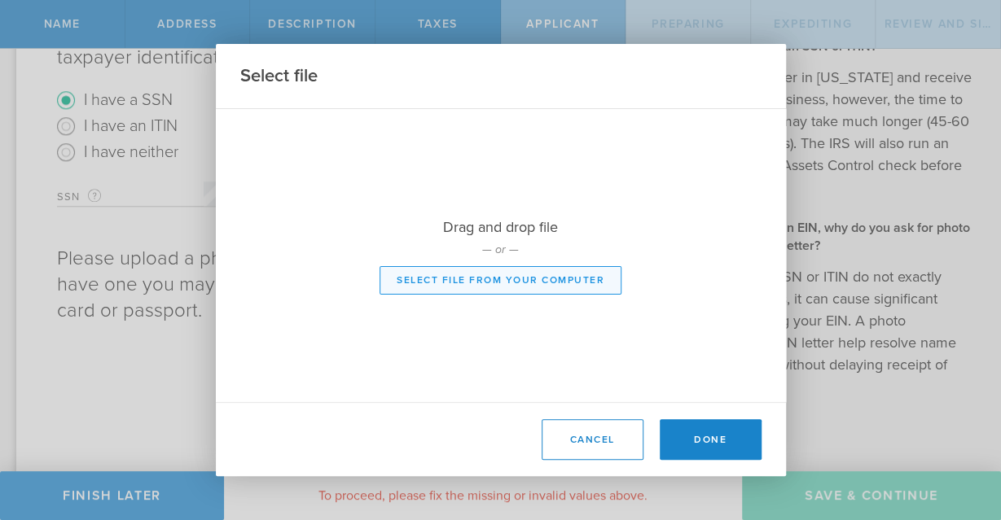
click at [509, 278] on button "Select file from your computer" at bounding box center [501, 280] width 242 height 29
click at [497, 280] on button "Select file from your computer" at bounding box center [501, 280] width 242 height 29
type input "C:\fakepath\RajivDatar_New Passport_Scan.pdf"
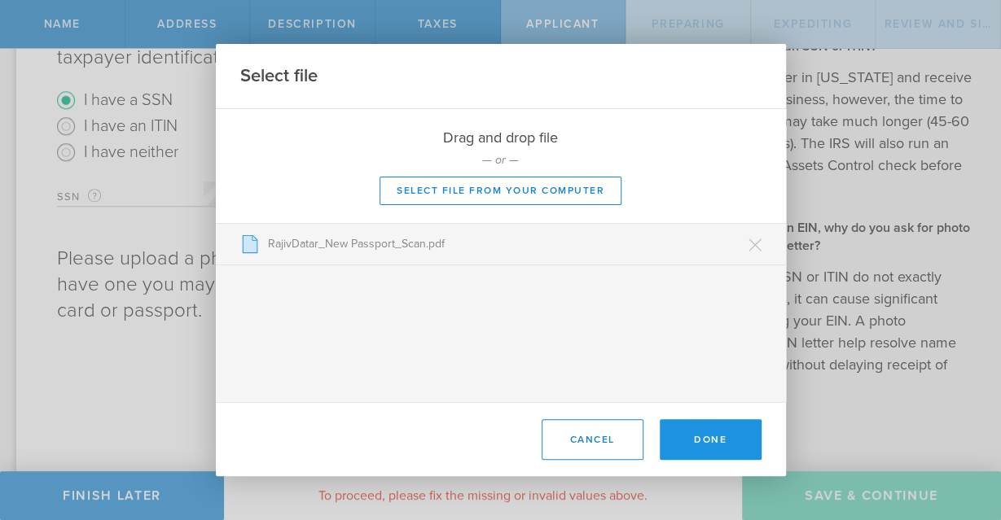
click at [713, 437] on button "Done" at bounding box center [711, 439] width 102 height 41
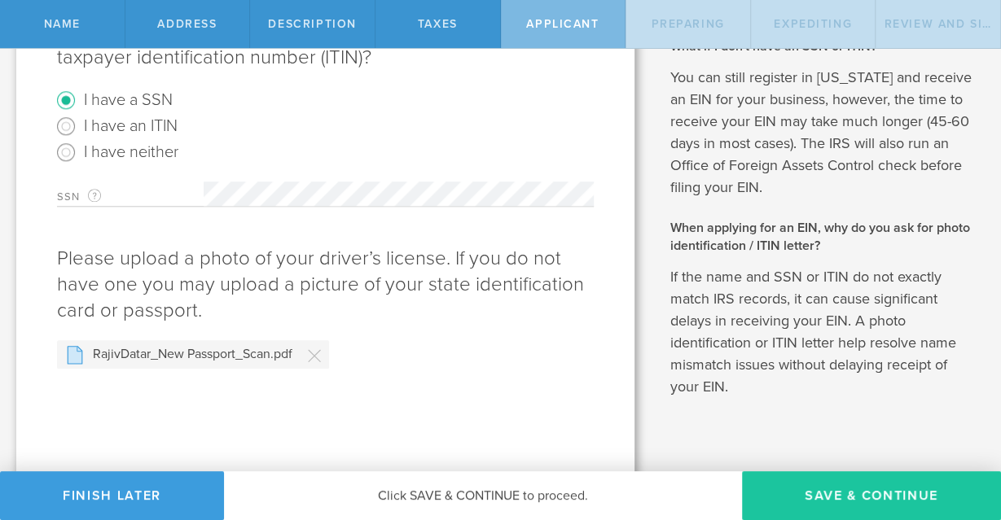
click at [863, 494] on button "Save & Continue" at bounding box center [871, 496] width 259 height 49
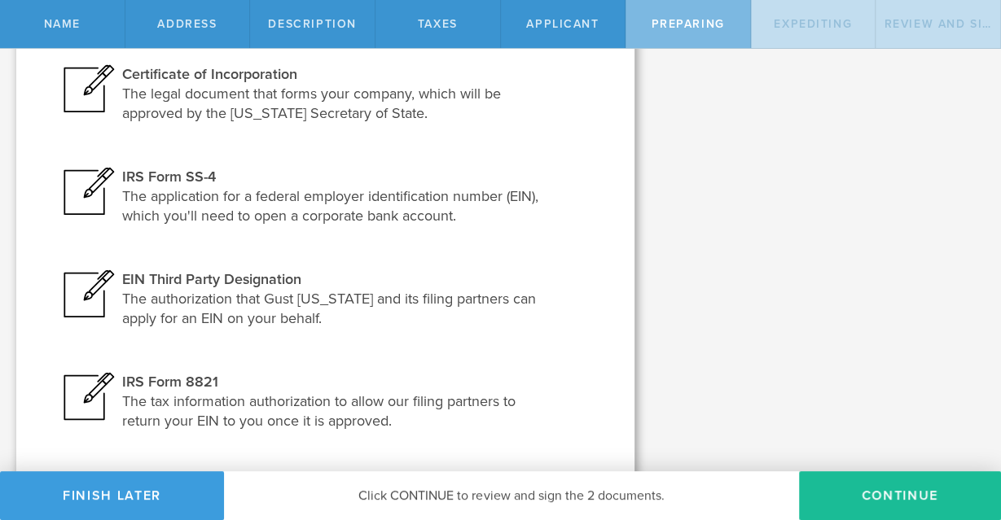
scroll to position [321, 0]
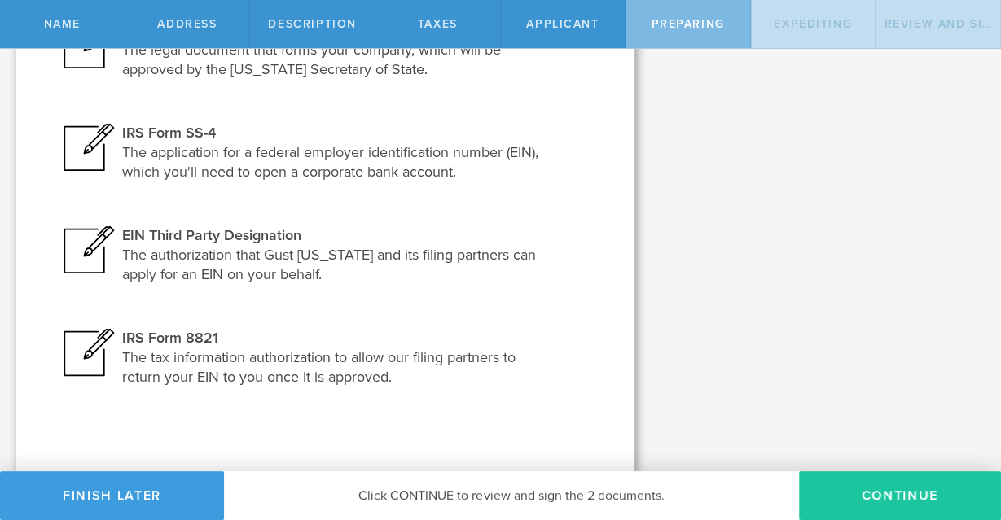
click at [894, 493] on button "Continue" at bounding box center [900, 496] width 202 height 49
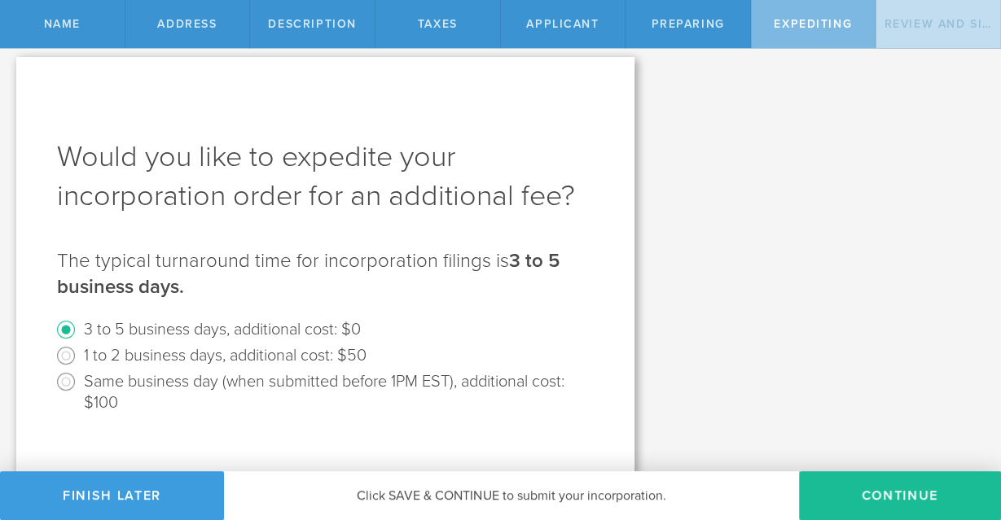
scroll to position [11, 0]
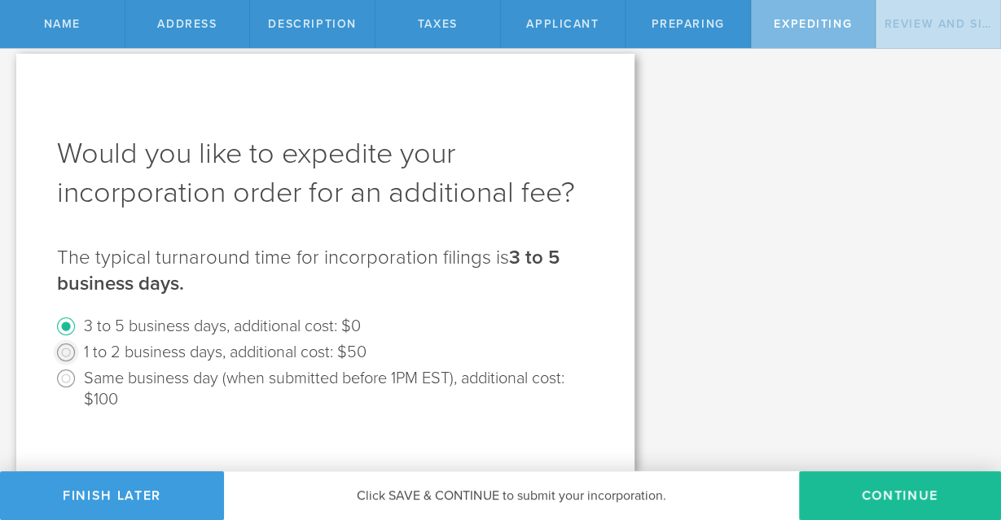
click at [68, 351] on input "1 to 2 business days, additional cost: $50" at bounding box center [66, 353] width 26 height 26
radio input "true"
radio input "false"
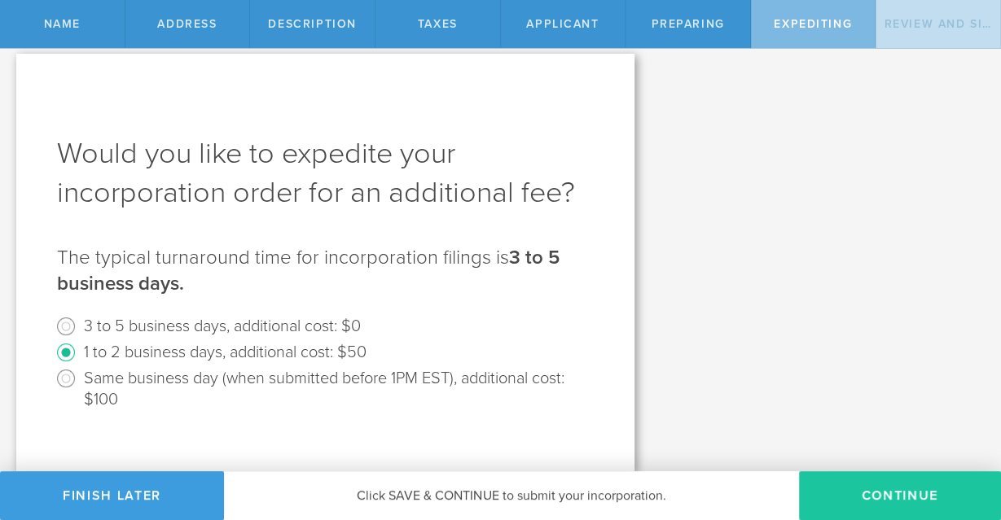
click at [898, 496] on button "Continue" at bounding box center [900, 496] width 202 height 49
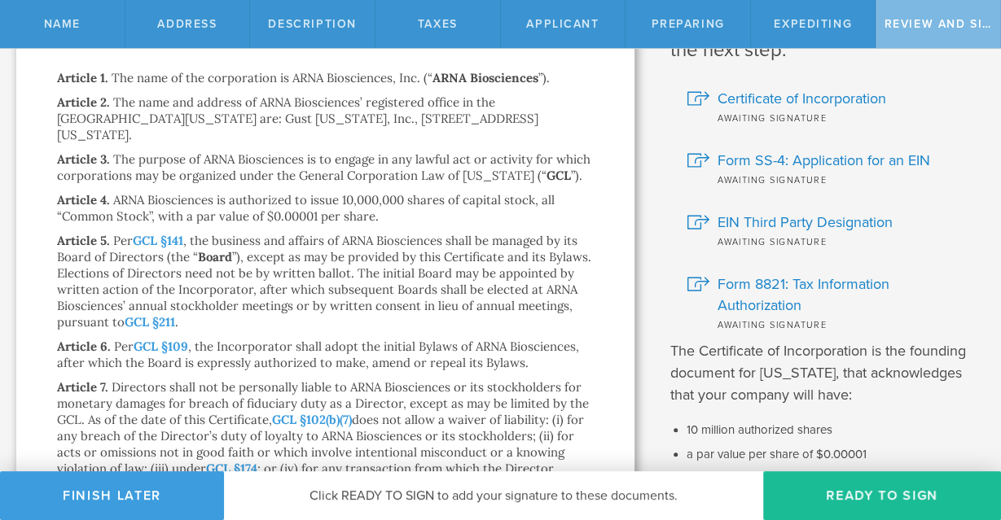
scroll to position [0, 0]
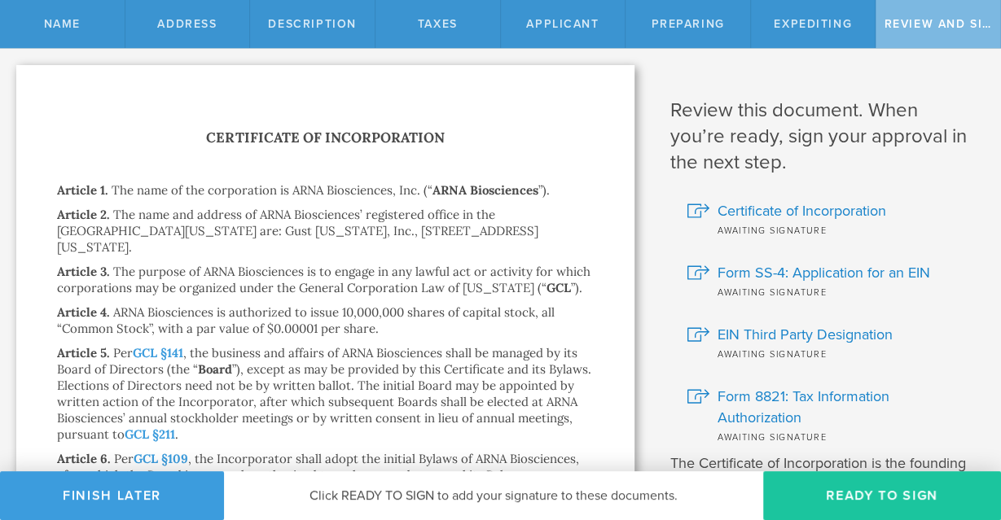
click at [881, 496] on button "Ready to Sign" at bounding box center [882, 496] width 238 height 49
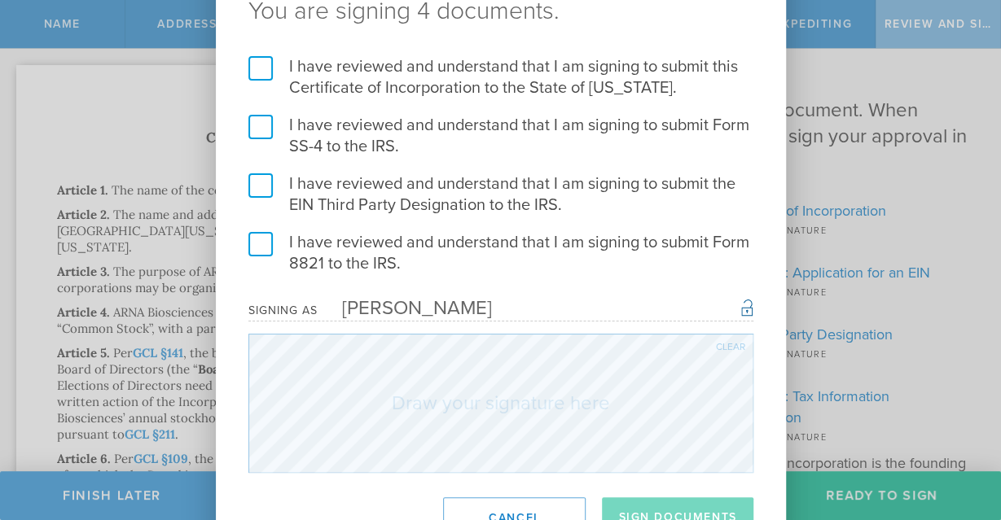
click at [261, 68] on label "I have reviewed and understand that I am signing to submit this Certificate of …" at bounding box center [500, 77] width 505 height 42
click at [0, 0] on input "I have reviewed and understand that I am signing to submit this Certificate of …" at bounding box center [0, 0] width 0 height 0
click at [258, 130] on label "I have reviewed and understand that I am signing to submit Form SS-4 to the IRS." at bounding box center [500, 136] width 505 height 42
click at [0, 0] on input "I have reviewed and understand that I am signing to submit Form SS-4 to the IRS." at bounding box center [0, 0] width 0 height 0
click at [264, 182] on label "I have reviewed and understand that I am signing to submit the EIN Third Party …" at bounding box center [500, 194] width 505 height 42
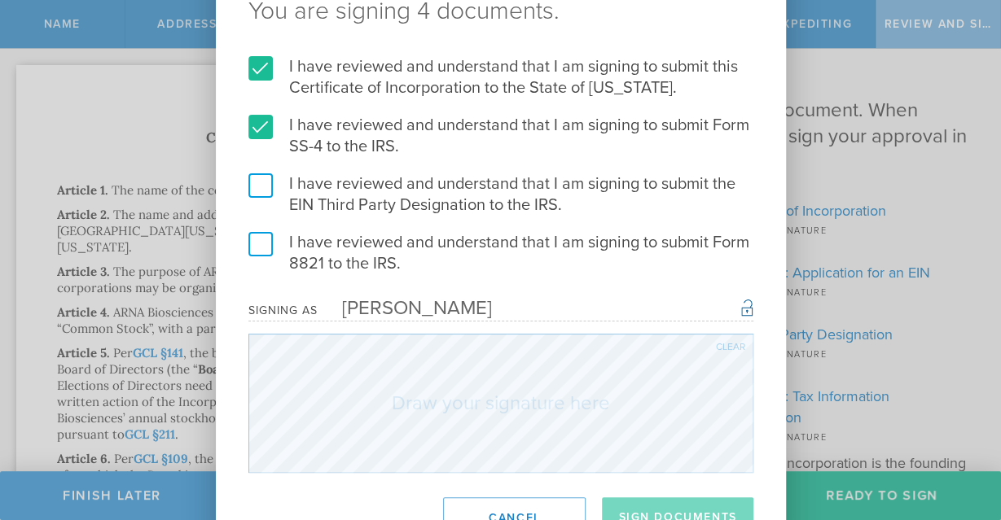
click at [0, 0] on input "I have reviewed and understand that I am signing to submit the EIN Third Party …" at bounding box center [0, 0] width 0 height 0
click at [261, 244] on label "I have reviewed and understand that I am signing to submit Form 8821 to the IRS." at bounding box center [500, 253] width 505 height 42
click at [0, 0] on input "I have reviewed and understand that I am signing to submit Form 8821 to the IRS." at bounding box center [0, 0] width 0 height 0
click at [730, 346] on div "Clear" at bounding box center [730, 347] width 29 height 10
click at [731, 348] on div "Clear" at bounding box center [730, 347] width 29 height 10
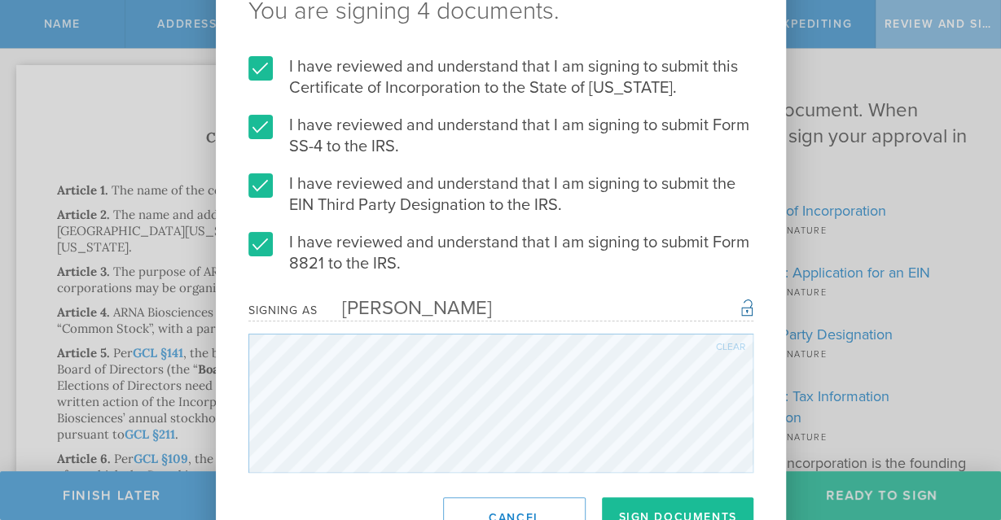
click at [727, 345] on div "Clear" at bounding box center [730, 347] width 29 height 10
click at [728, 348] on div "Clear" at bounding box center [730, 347] width 29 height 10
click at [727, 346] on div "Clear" at bounding box center [730, 347] width 29 height 10
click at [858, 323] on div "You are signing 4 documents. I have reviewed and understand that I am signing t…" at bounding box center [500, 260] width 1001 height 520
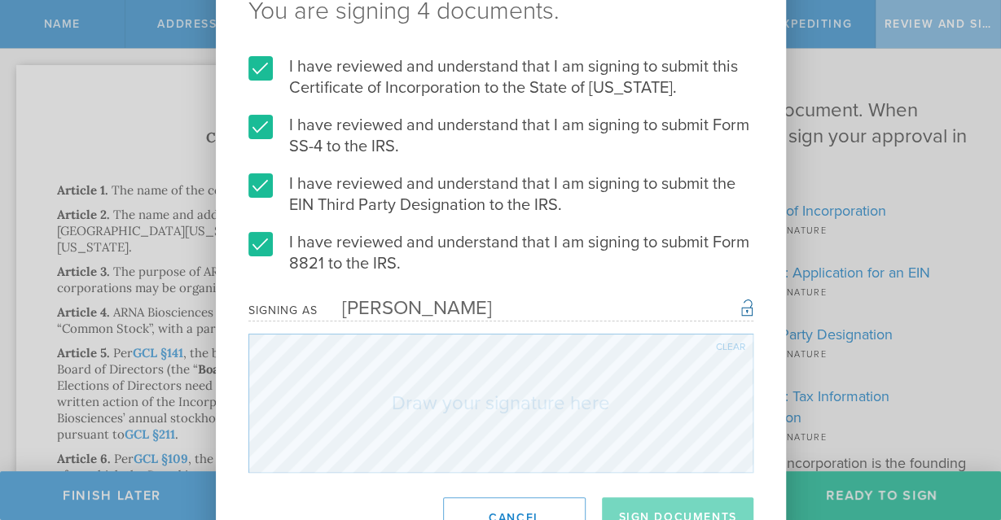
click at [858, 323] on div "You are signing 4 documents. I have reviewed and understand that I am signing t…" at bounding box center [500, 260] width 1001 height 520
click at [729, 346] on div "Clear" at bounding box center [730, 347] width 29 height 10
click at [729, 349] on div "Clear" at bounding box center [730, 347] width 29 height 10
click at [683, 509] on button "Sign Documents" at bounding box center [677, 518] width 151 height 41
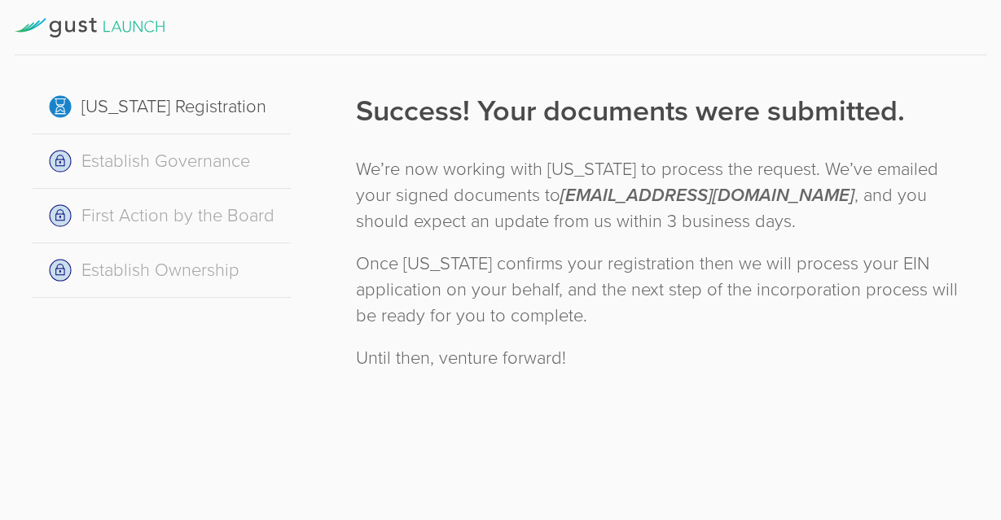
click at [424, 204] on div "We’re now working with [US_STATE] to process the request. We’ve emailed your si…" at bounding box center [662, 195] width 613 height 78
